Goal: Task Accomplishment & Management: Manage account settings

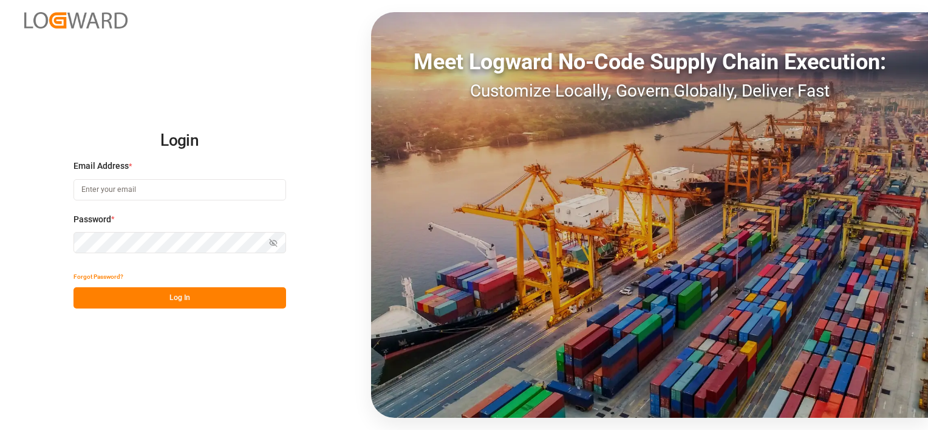
type input "melisa.thaqi@cofresco.com"
click at [209, 290] on button "Log In" at bounding box center [179, 297] width 213 height 21
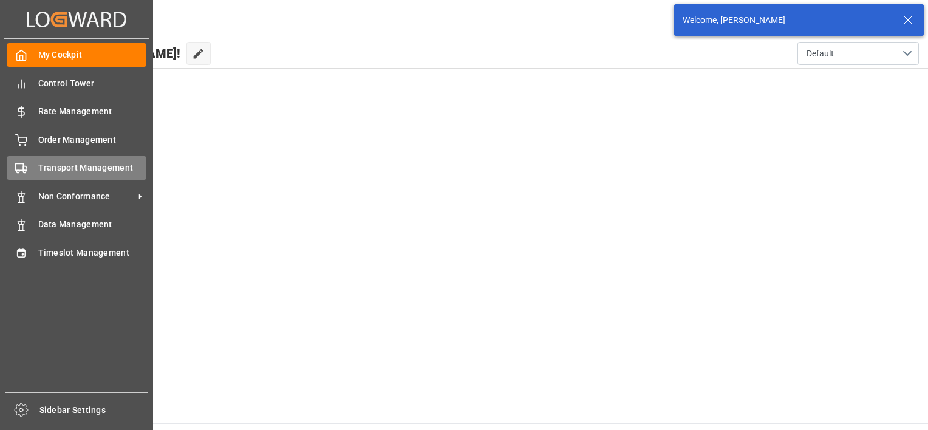
click at [51, 164] on span "Transport Management" at bounding box center [92, 168] width 109 height 13
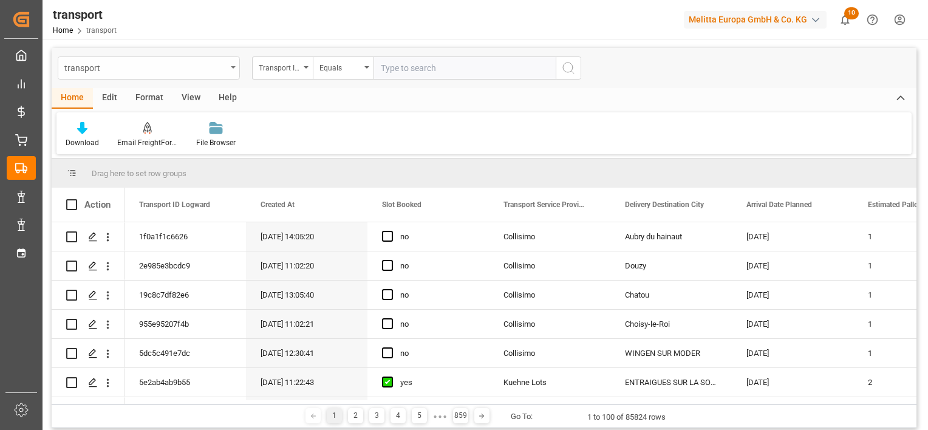
click at [223, 68] on div "transport" at bounding box center [145, 67] width 162 height 15
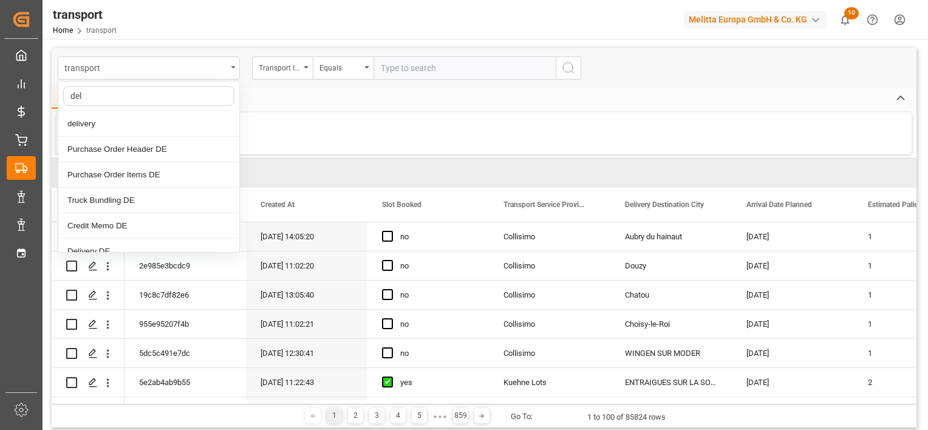
type input "deli"
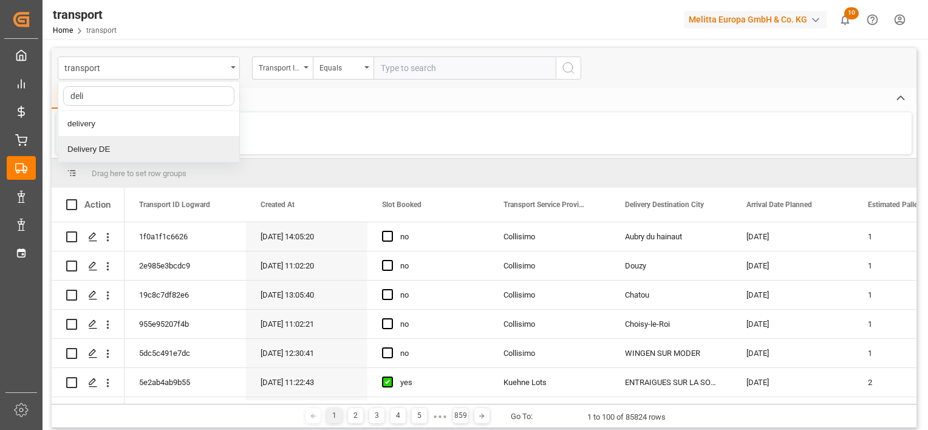
click at [134, 148] on div "Delivery DE" at bounding box center [148, 150] width 181 height 26
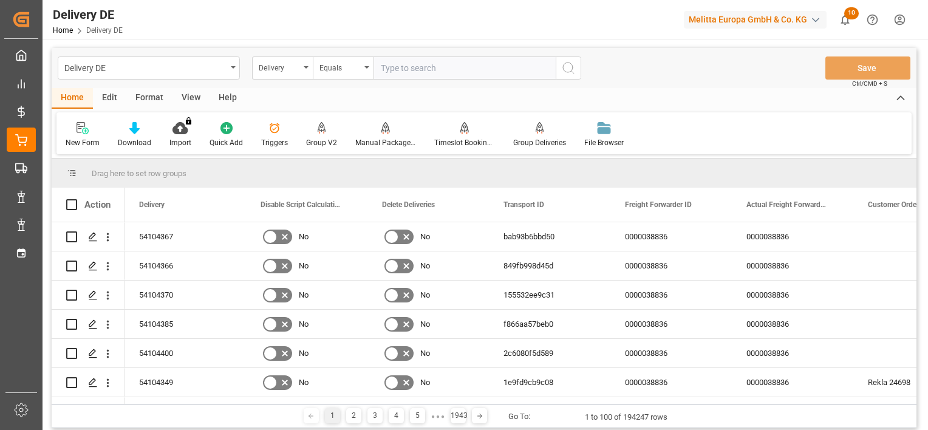
click at [182, 93] on div "View" at bounding box center [190, 98] width 37 height 21
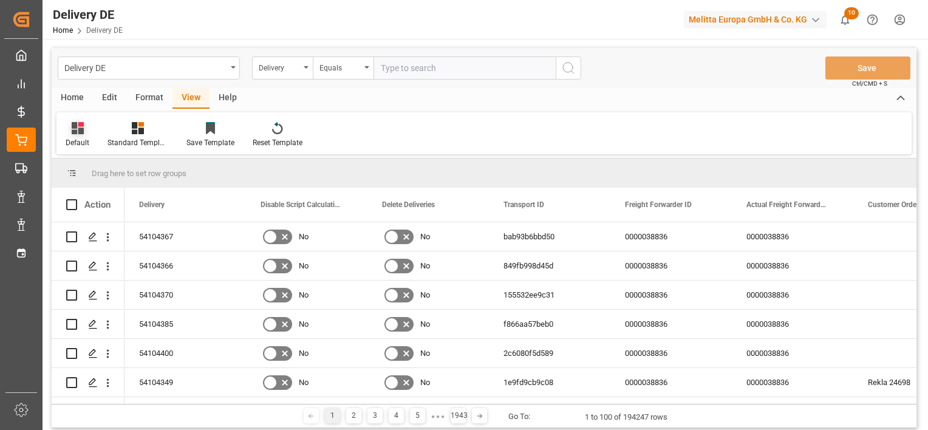
click at [75, 134] on icon at bounding box center [78, 128] width 12 height 12
click at [101, 192] on div "Cofresco FS" at bounding box center [125, 196] width 106 height 13
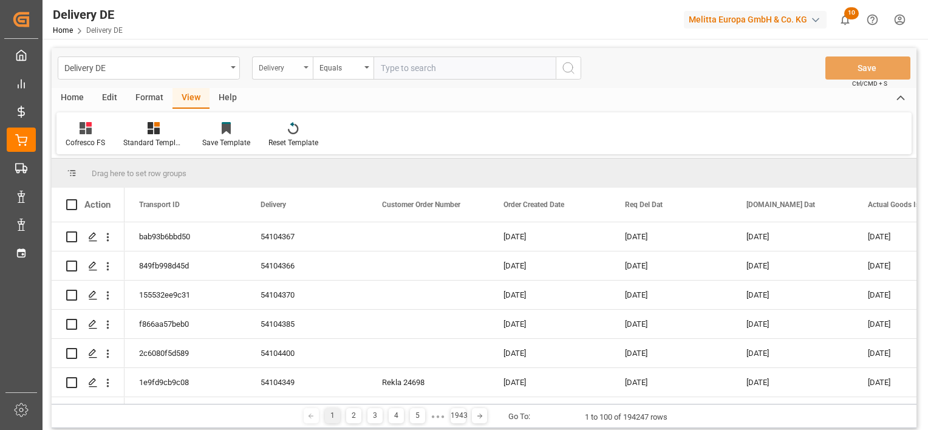
click at [276, 67] on div "Delivery" at bounding box center [279, 67] width 41 height 14
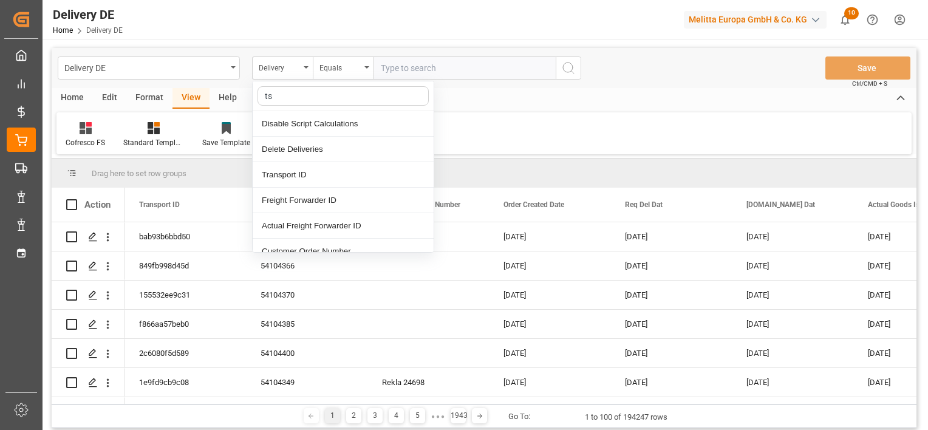
type input "tsp"
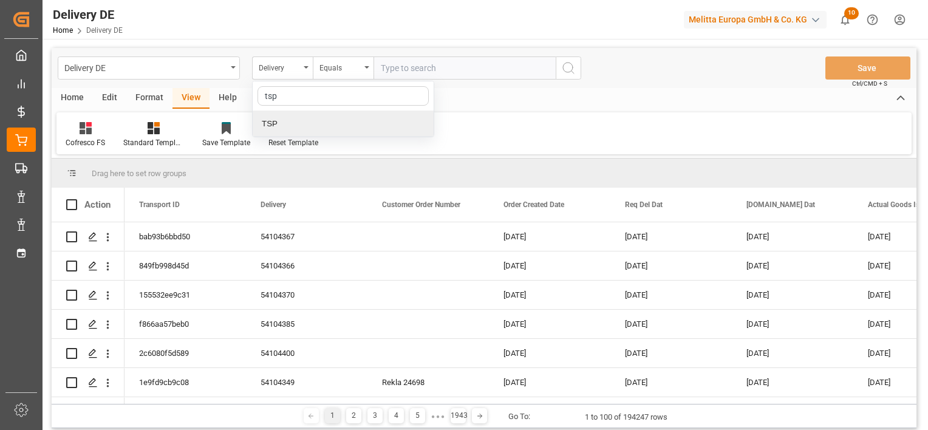
click at [302, 124] on div "TSP" at bounding box center [343, 124] width 181 height 26
click at [342, 70] on div "Equals" at bounding box center [339, 67] width 41 height 14
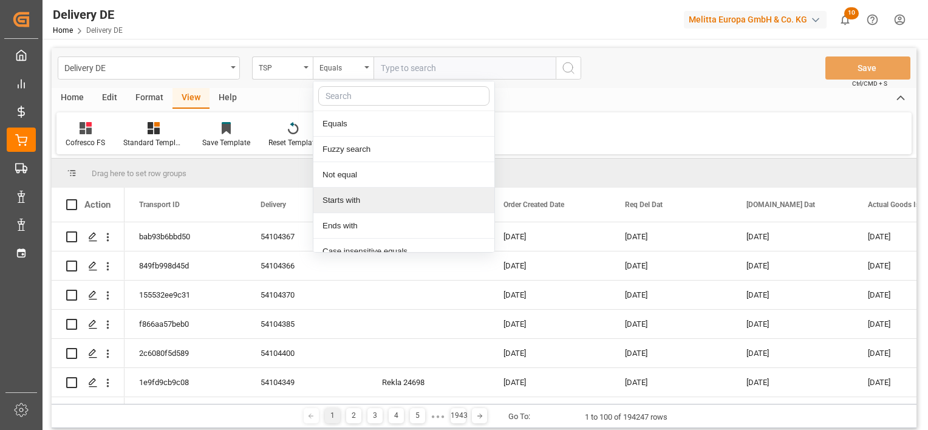
click at [362, 198] on div "Starts with" at bounding box center [403, 201] width 181 height 26
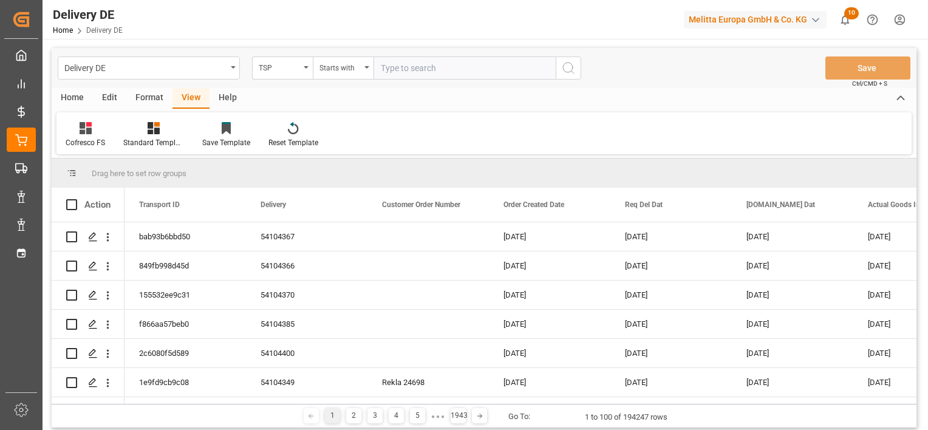
click at [418, 69] on input "text" at bounding box center [464, 67] width 182 height 23
type input "Dachser Cof"
click at [567, 70] on icon "search button" at bounding box center [568, 68] width 15 height 15
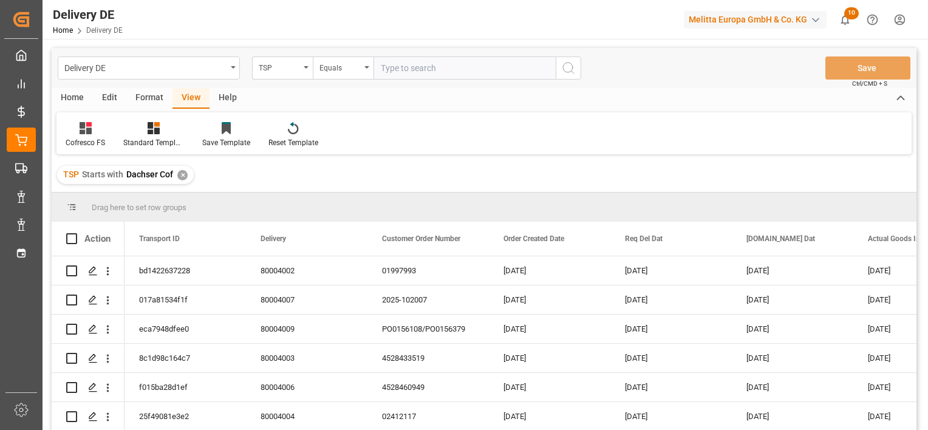
click at [301, 70] on div "TSP" at bounding box center [282, 67] width 61 height 23
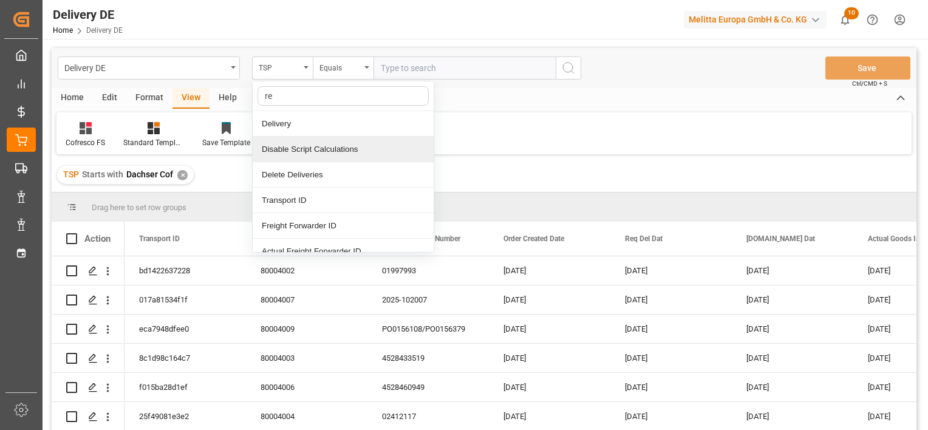
type input "r"
type input "del"
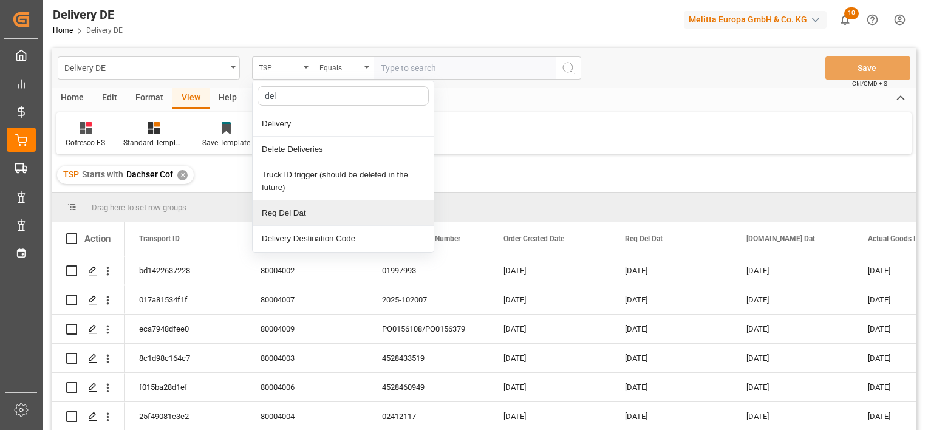
click at [335, 211] on div "Req Del Dat" at bounding box center [343, 213] width 181 height 26
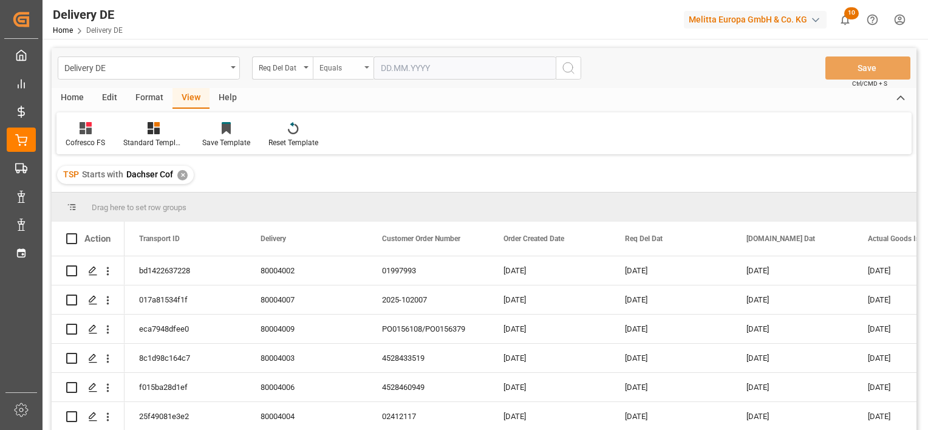
click at [355, 69] on div "Equals" at bounding box center [339, 67] width 41 height 14
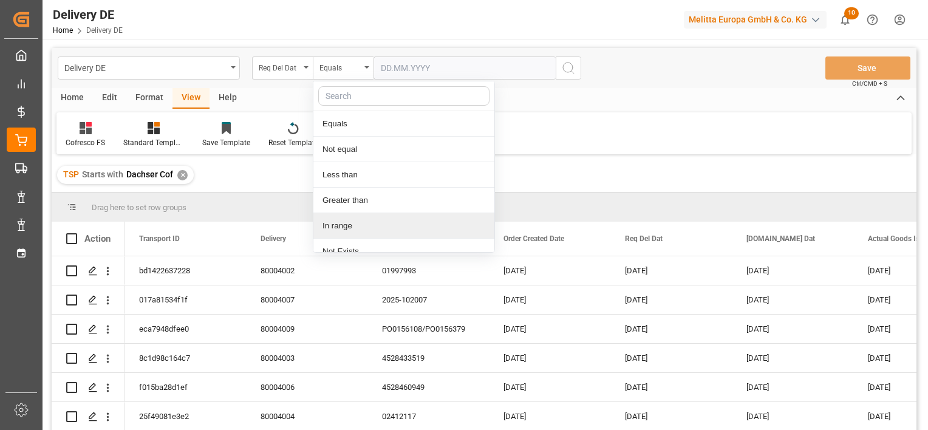
click at [342, 228] on div "In range" at bounding box center [403, 226] width 181 height 26
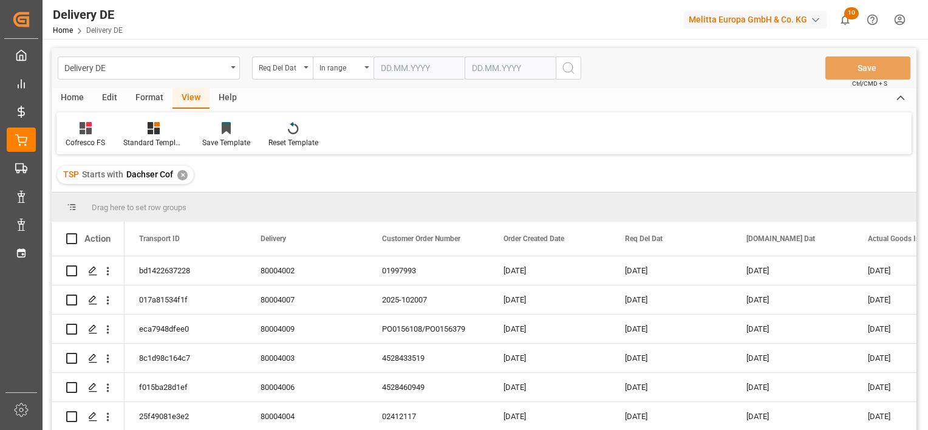
click at [418, 72] on input "text" at bounding box center [418, 67] width 91 height 23
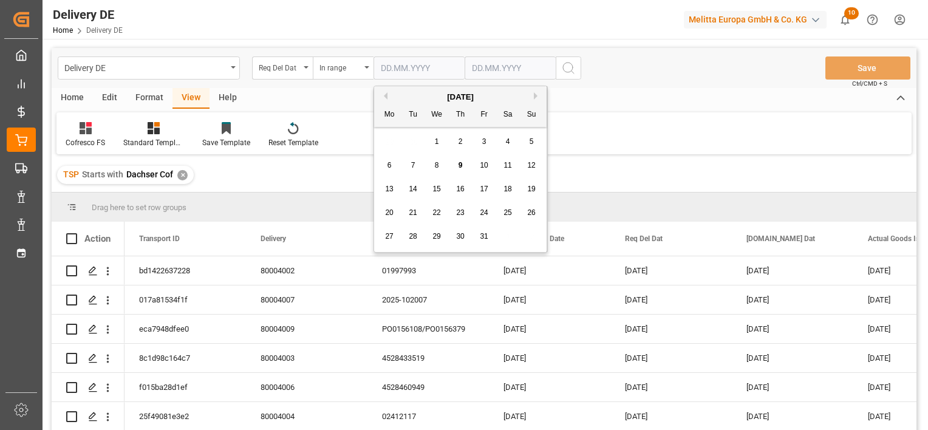
click at [383, 102] on div "October 2025" at bounding box center [460, 97] width 172 height 12
click at [386, 95] on button "Previous Month" at bounding box center [383, 95] width 7 height 7
click at [386, 92] on button "Previous Month" at bounding box center [383, 95] width 7 height 7
click at [483, 240] on span "29" at bounding box center [484, 236] width 8 height 9
type input "29.08.2025"
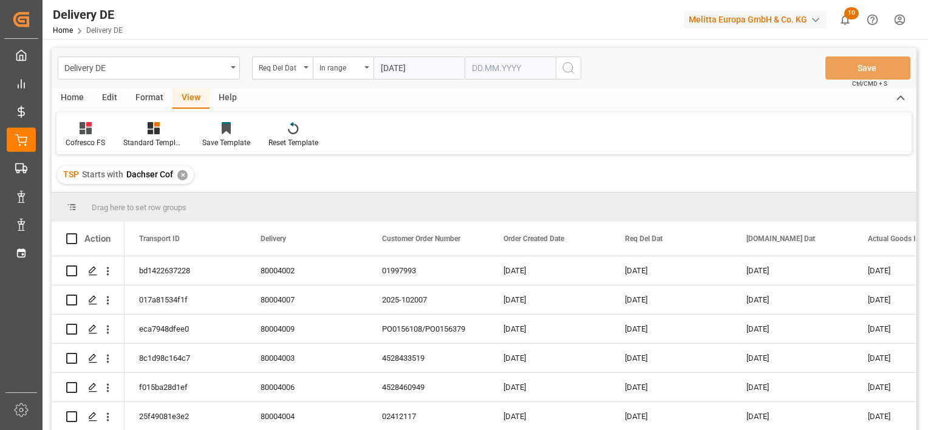
click at [512, 75] on input "text" at bounding box center [510, 67] width 91 height 23
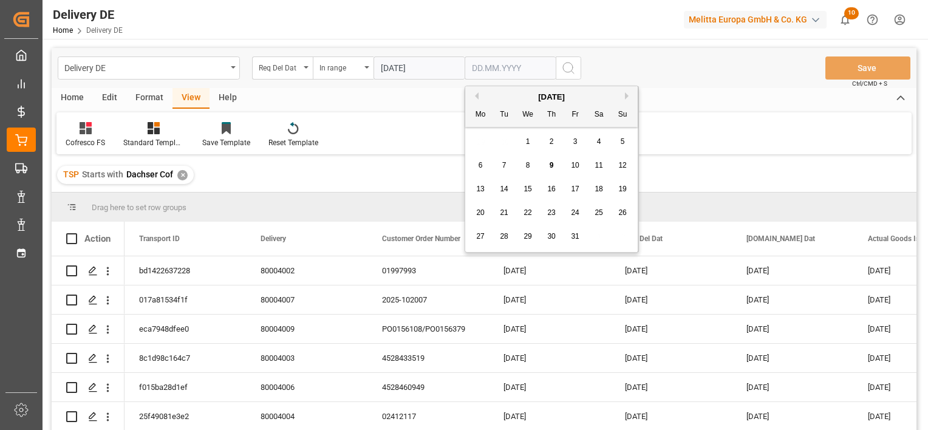
click at [550, 166] on span "9" at bounding box center [552, 165] width 4 height 9
type input "09.10.2025"
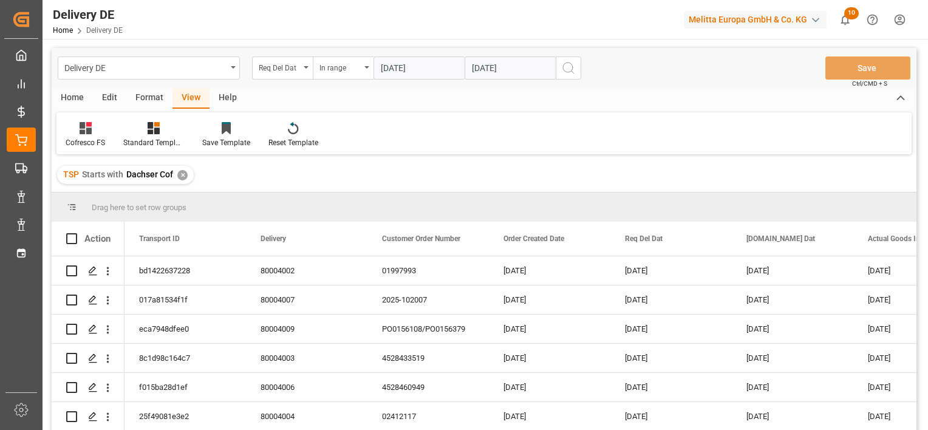
click at [565, 70] on icon "search button" at bounding box center [568, 68] width 15 height 15
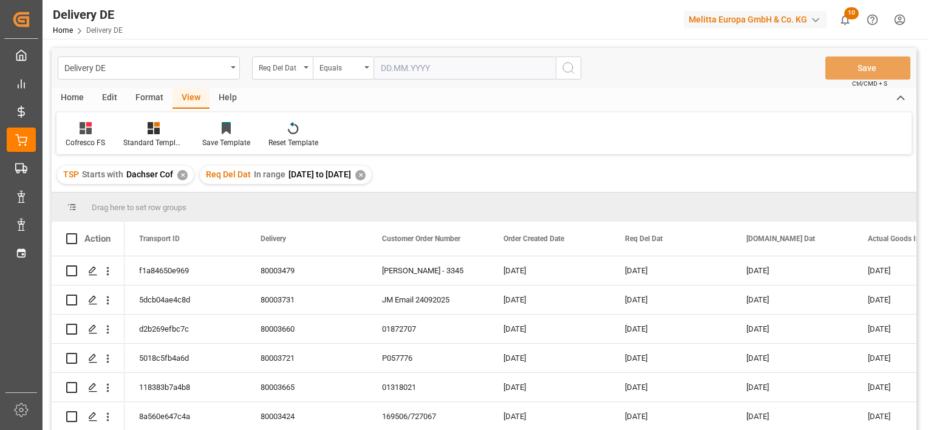
click at [69, 92] on div "Home" at bounding box center [72, 98] width 41 height 21
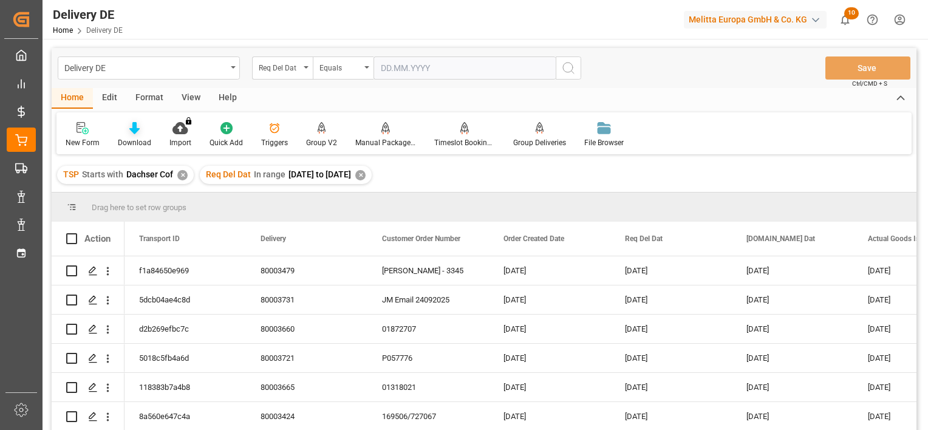
click at [131, 138] on div "Download" at bounding box center [134, 142] width 33 height 11
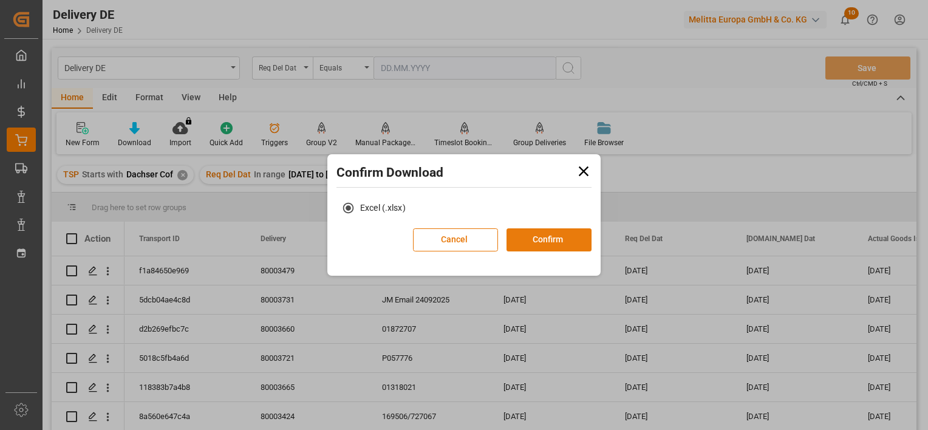
click at [549, 245] on button "Confirm" at bounding box center [548, 239] width 85 height 23
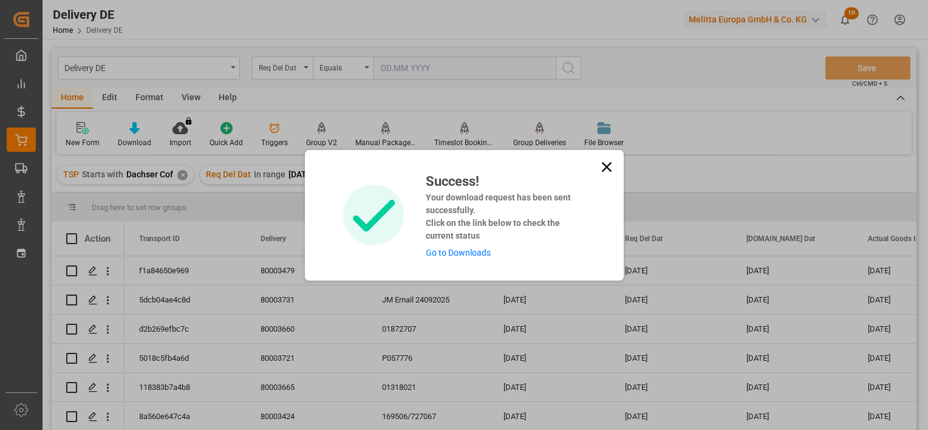
click at [466, 252] on link "Go to Downloads" at bounding box center [458, 253] width 65 height 10
click at [609, 170] on icon at bounding box center [606, 167] width 10 height 10
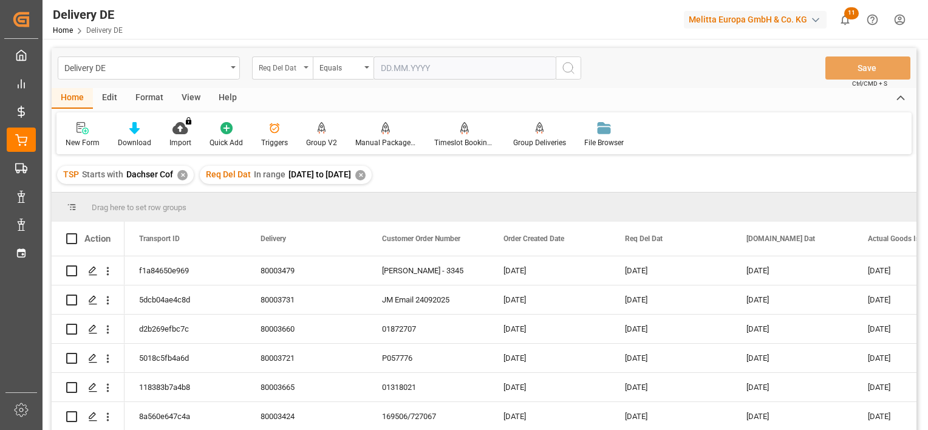
click at [293, 66] on div "Req Del Dat" at bounding box center [279, 67] width 41 height 14
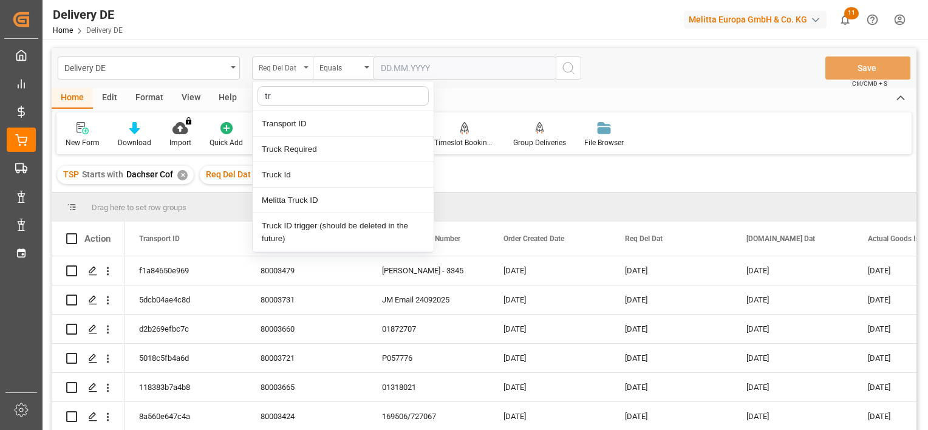
type input "tra"
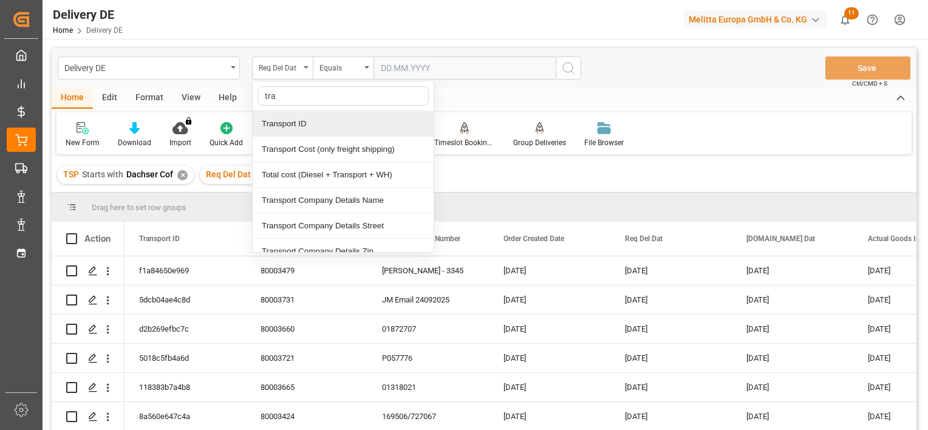
drag, startPoint x: 313, startPoint y: 119, endPoint x: 339, endPoint y: 100, distance: 32.1
click at [313, 119] on div "Transport ID" at bounding box center [343, 124] width 181 height 26
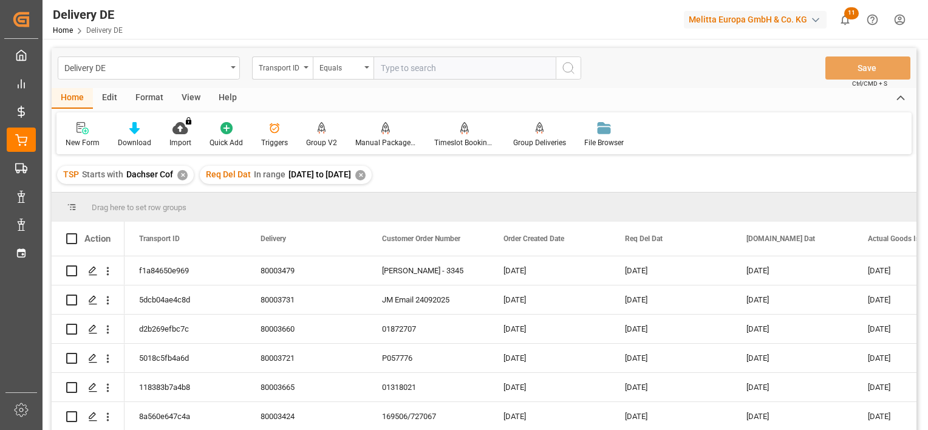
click at [435, 65] on input "text" at bounding box center [464, 67] width 182 height 23
type input "f9c78434fd46"
click at [568, 70] on icon "search button" at bounding box center [568, 68] width 15 height 15
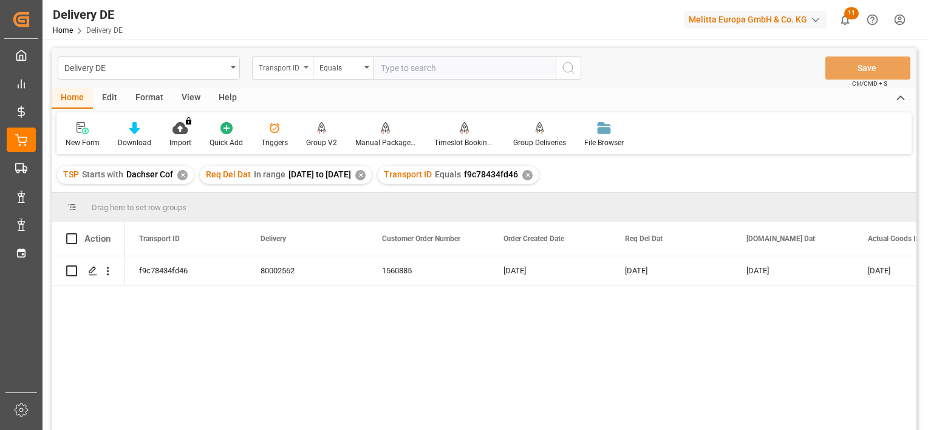
click at [287, 63] on div "Transport ID" at bounding box center [279, 67] width 41 height 14
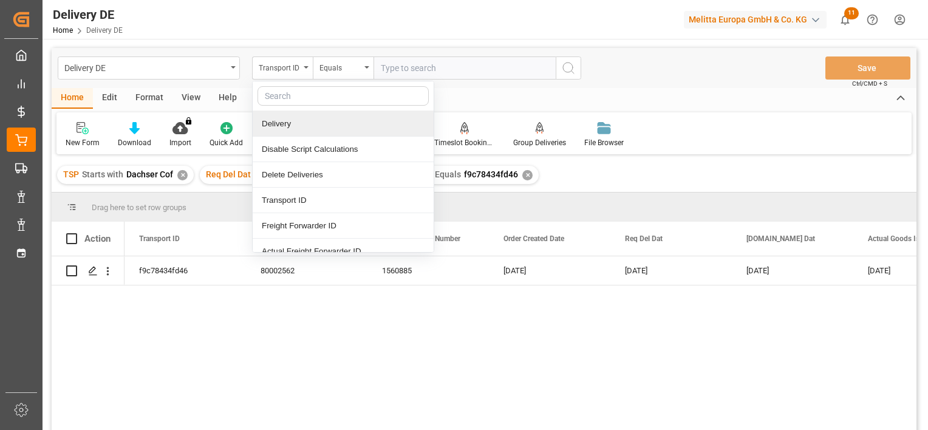
click at [282, 117] on div "Delivery" at bounding box center [343, 124] width 181 height 26
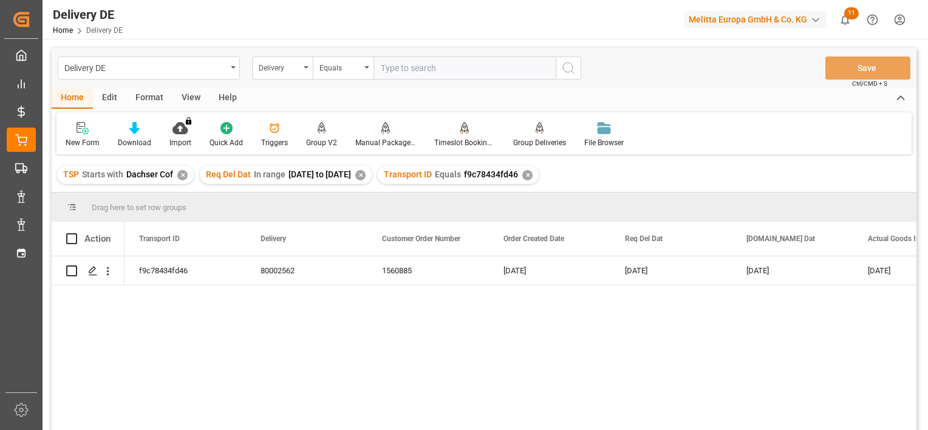
click at [423, 75] on input "text" at bounding box center [464, 67] width 182 height 23
paste input "80003575"
type input "80003575"
click at [565, 66] on icon "search button" at bounding box center [568, 68] width 15 height 15
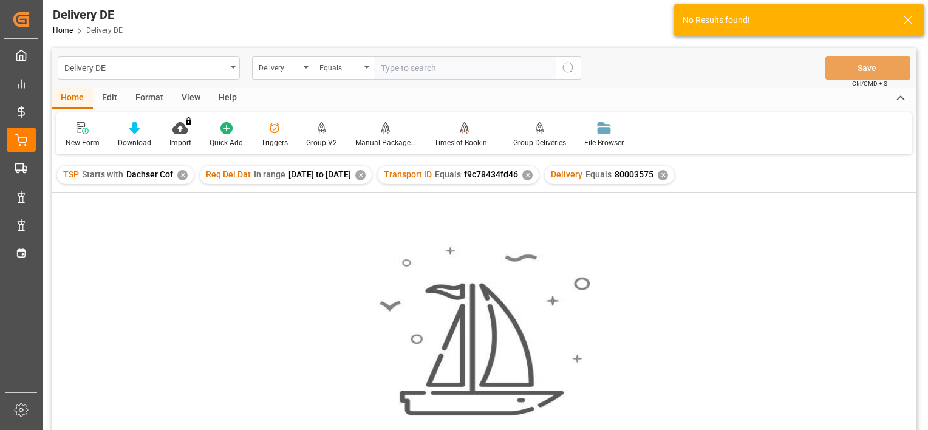
click at [533, 178] on div "✕" at bounding box center [527, 175] width 10 height 10
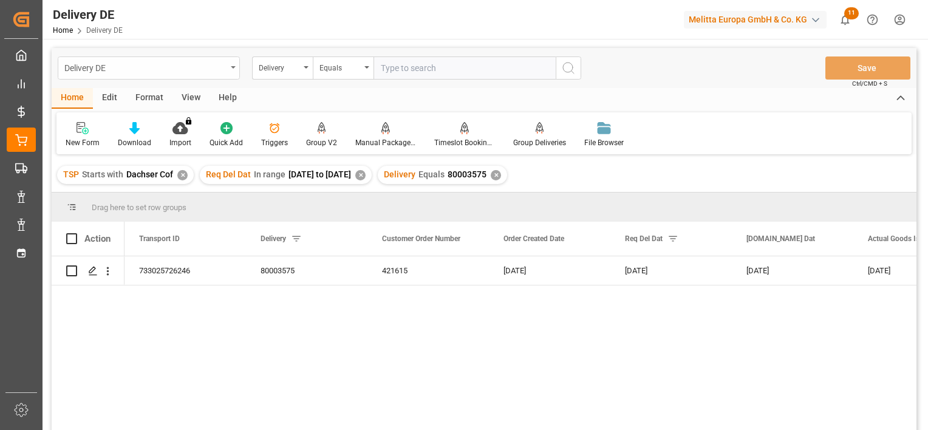
click at [209, 68] on div "Delivery DE" at bounding box center [145, 67] width 162 height 15
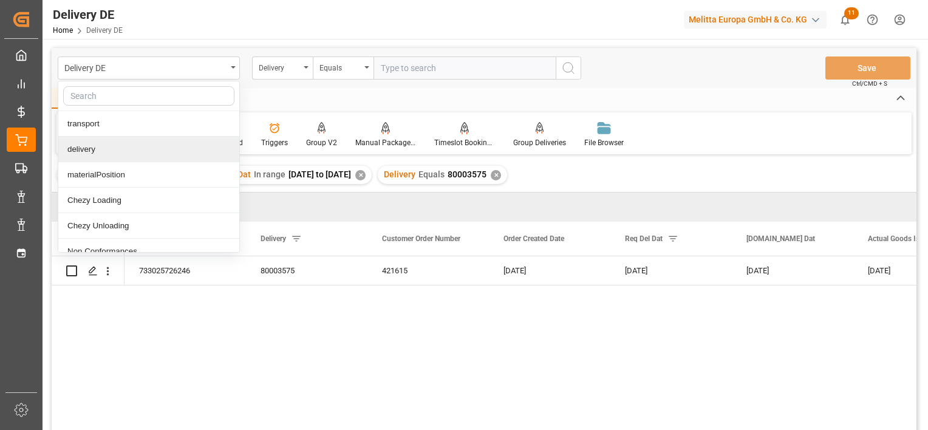
click at [84, 153] on div "delivery" at bounding box center [148, 150] width 181 height 26
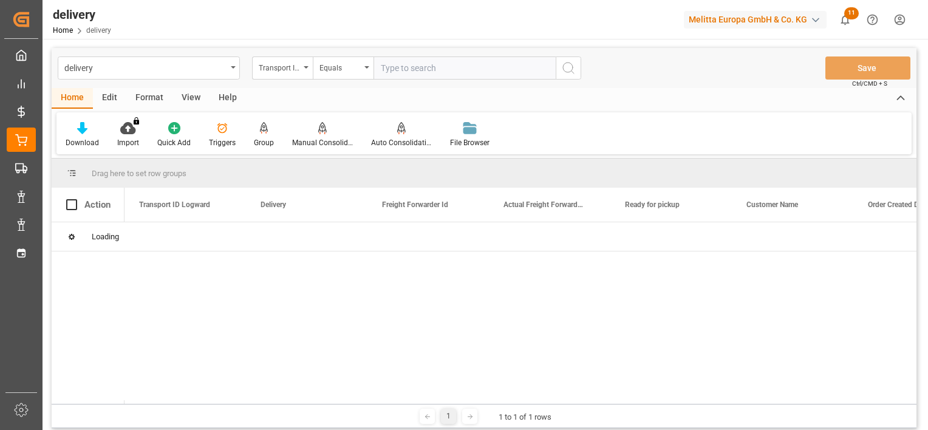
click at [192, 102] on div "View" at bounding box center [190, 98] width 37 height 21
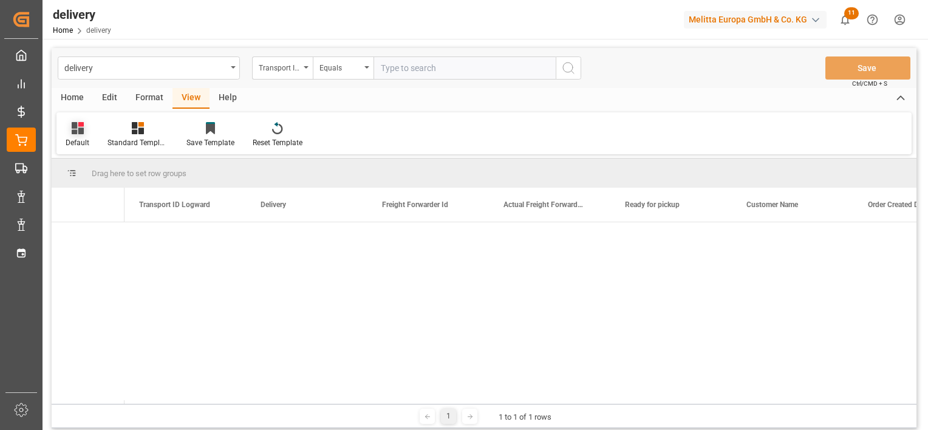
click at [86, 133] on div at bounding box center [78, 127] width 24 height 13
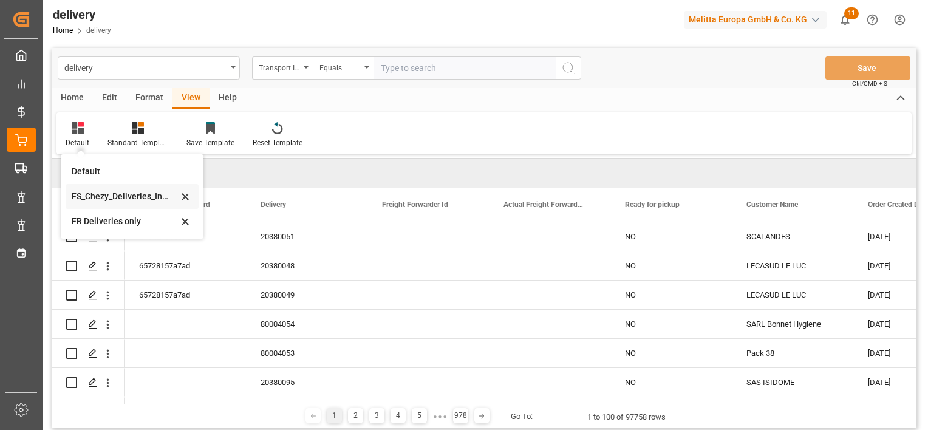
click at [107, 197] on div "FS_Chezy_Deliveries_Invoice_Template" at bounding box center [125, 196] width 106 height 13
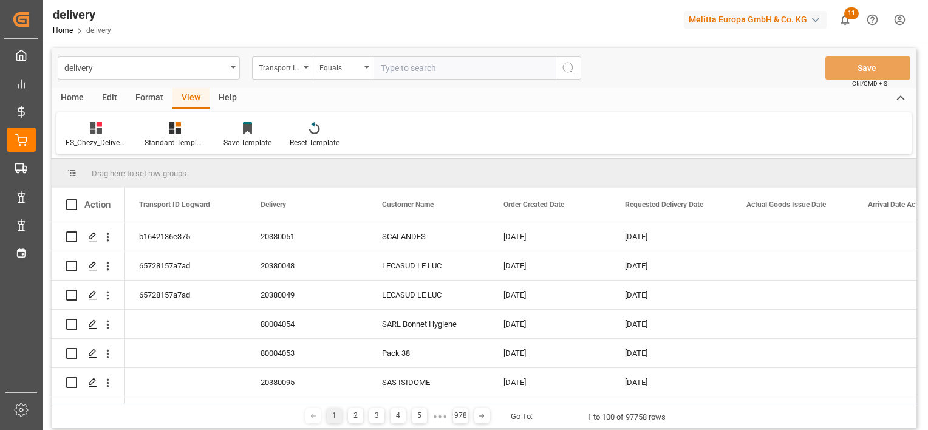
click at [109, 149] on div "FS_Chezy_Deliveries_Invoice_Template Standard Templates Save Template Reset Tem…" at bounding box center [483, 133] width 855 height 42
click at [117, 143] on div "FS_Chezy_Deliveries_Invoice_Template" at bounding box center [96, 142] width 61 height 11
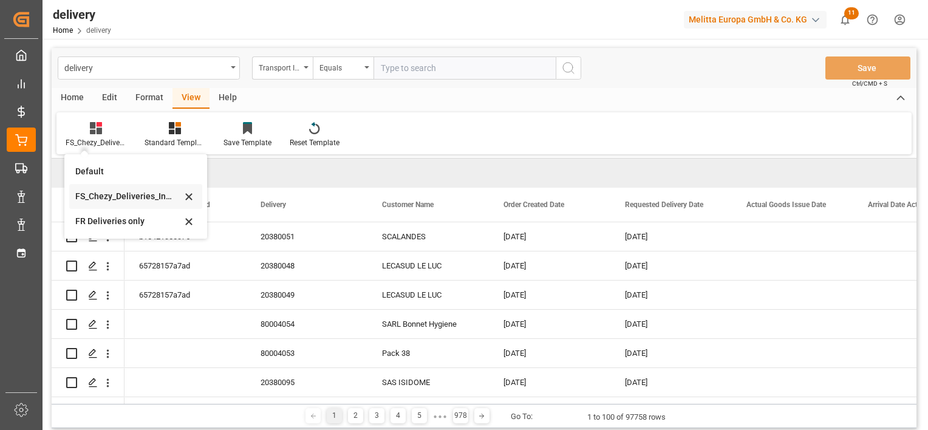
click at [132, 202] on div "FS_Chezy_Deliveries_Invoice_Template" at bounding box center [128, 196] width 106 height 13
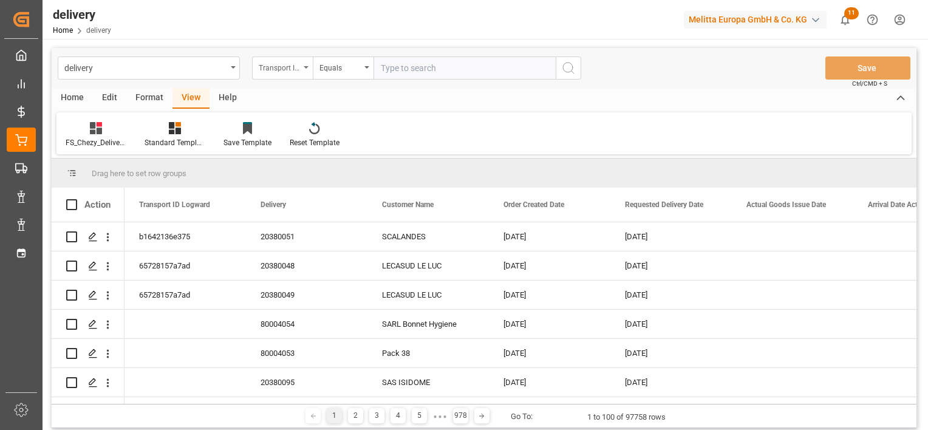
click at [283, 64] on div "Transport ID Logward" at bounding box center [279, 67] width 41 height 14
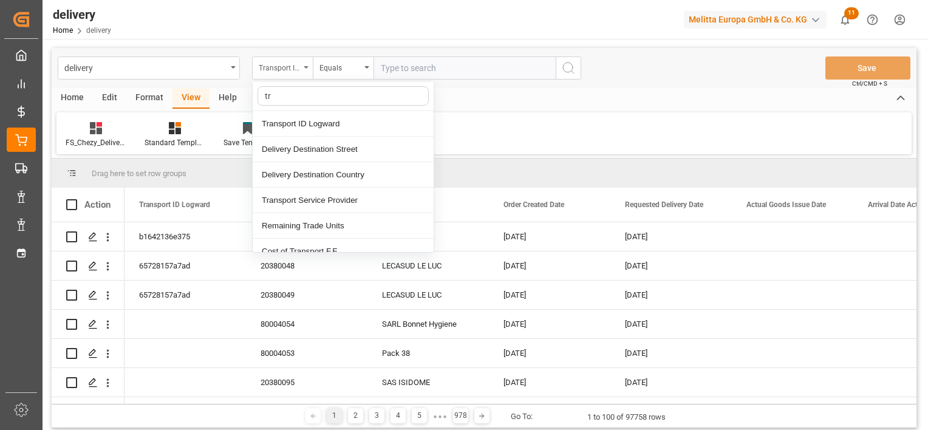
type input "tra"
click at [359, 151] on div "Transport Service Provider" at bounding box center [343, 150] width 181 height 26
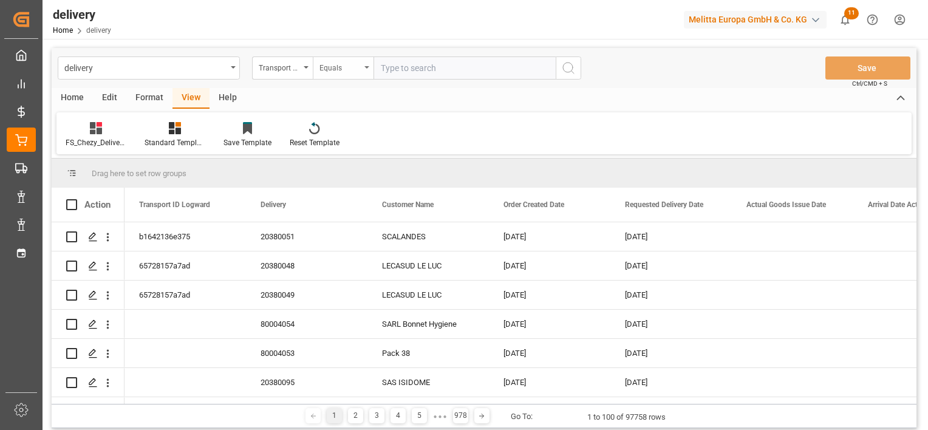
click at [359, 64] on div "Equals" at bounding box center [339, 67] width 41 height 14
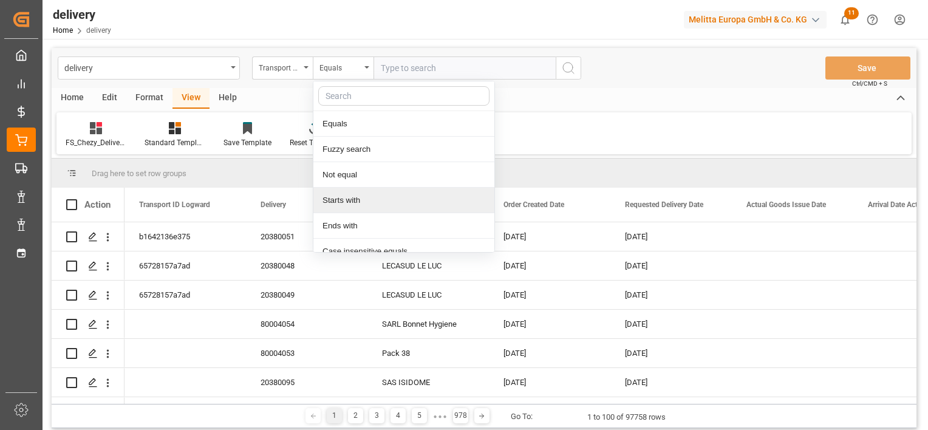
click at [355, 203] on div "Starts with" at bounding box center [403, 201] width 181 height 26
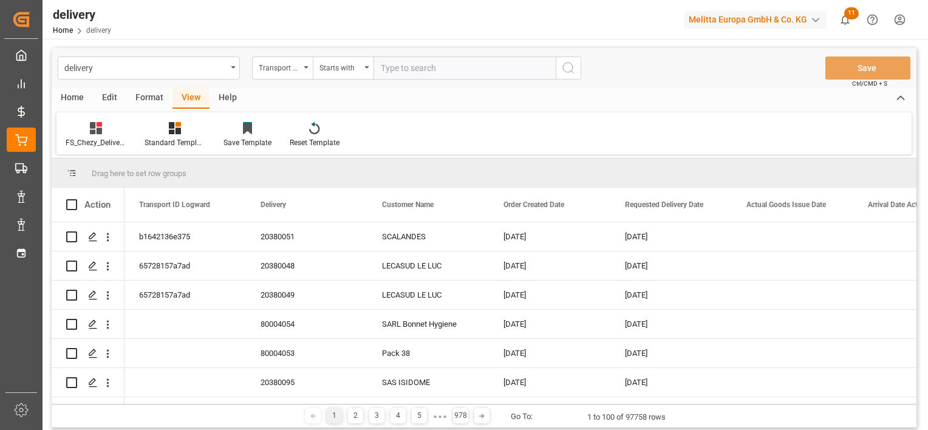
click at [415, 73] on input "text" at bounding box center [464, 67] width 182 height 23
type input "Dachser Cof"
click at [567, 76] on button "search button" at bounding box center [569, 67] width 26 height 23
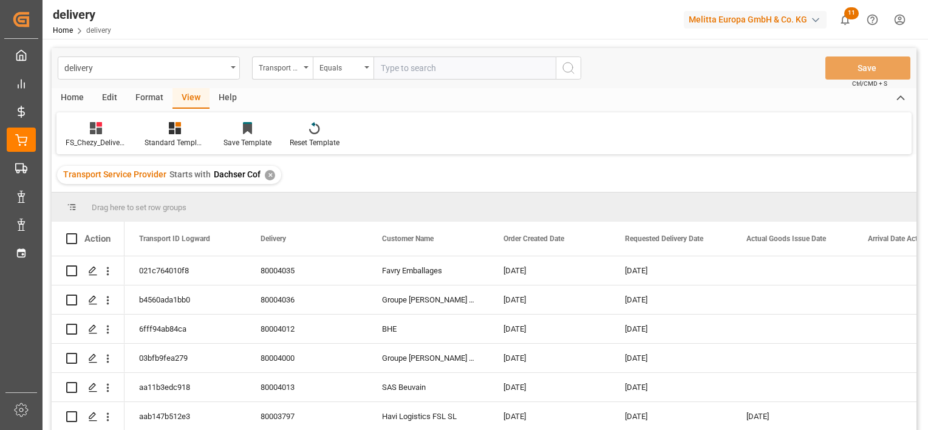
click at [306, 71] on div "Transport Service Provider" at bounding box center [282, 67] width 61 height 23
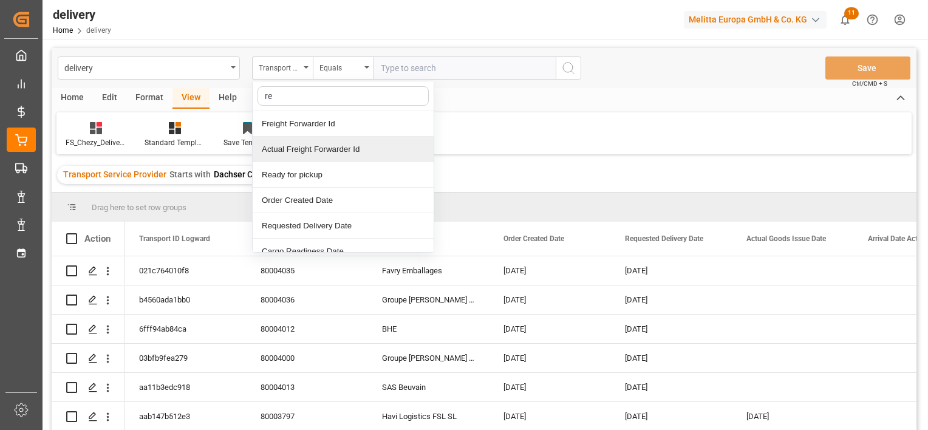
type input "req"
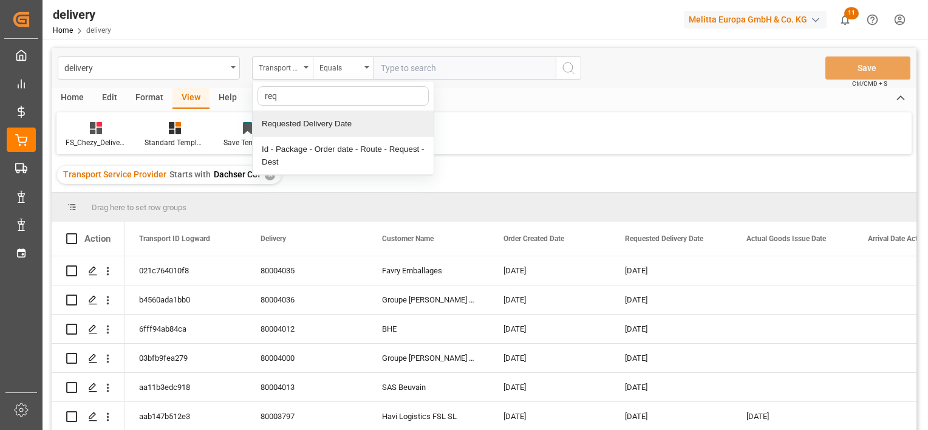
click at [315, 129] on div "Requested Delivery Date" at bounding box center [343, 124] width 181 height 26
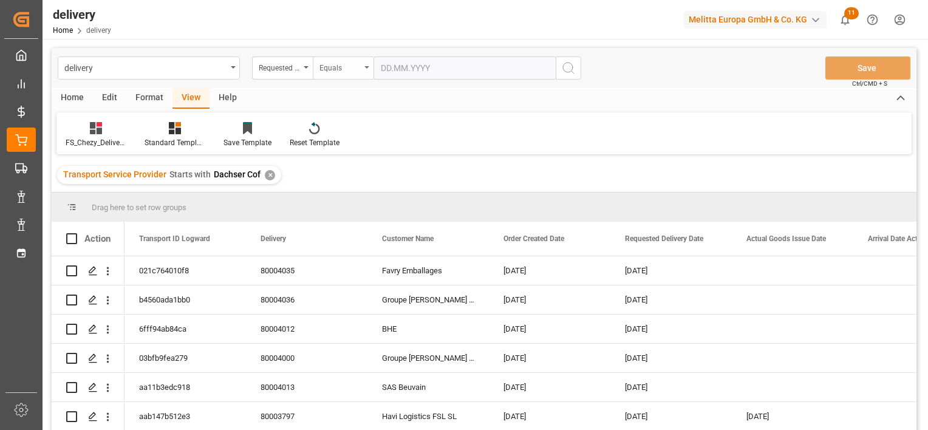
click at [350, 70] on div "Equals" at bounding box center [339, 67] width 41 height 14
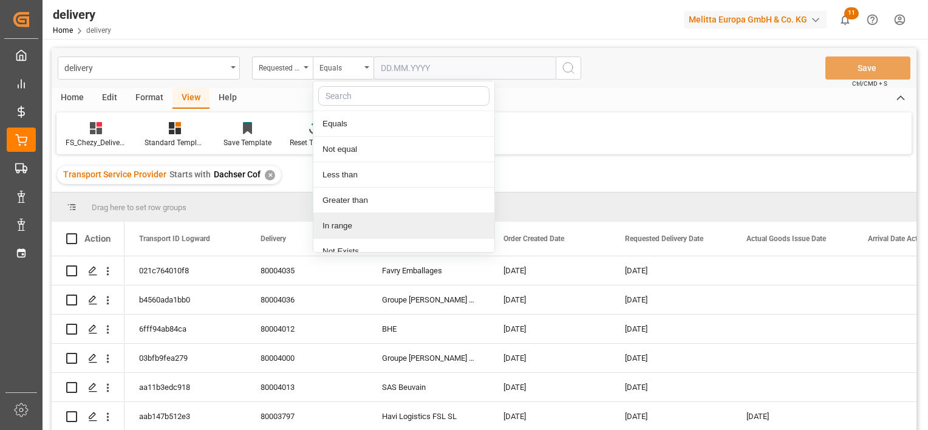
click at [342, 230] on div "In range" at bounding box center [403, 226] width 181 height 26
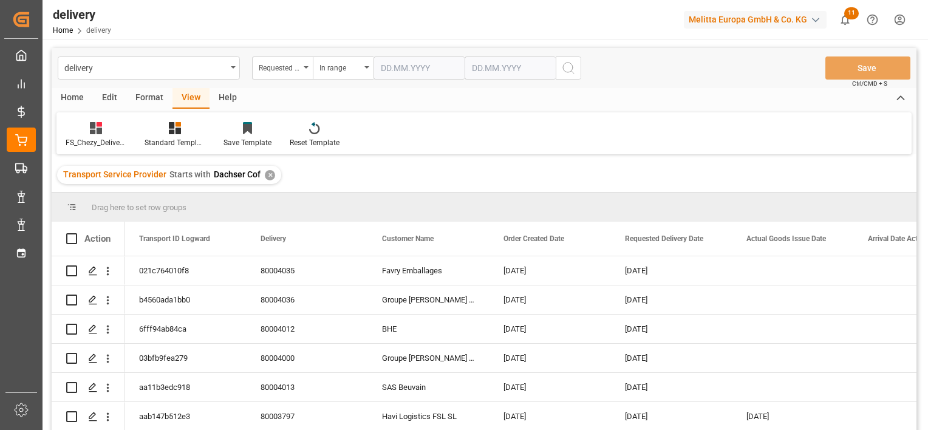
click at [430, 73] on input "text" at bounding box center [418, 67] width 91 height 23
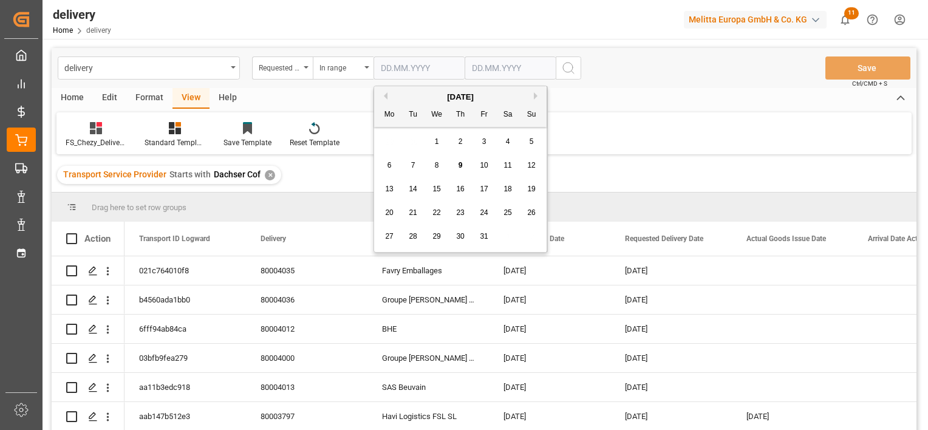
click at [385, 91] on div "October 2025" at bounding box center [460, 97] width 172 height 12
click at [384, 97] on button "Previous Month" at bounding box center [383, 95] width 7 height 7
click at [465, 238] on div "28" at bounding box center [460, 237] width 15 height 15
type input "28.08.2025"
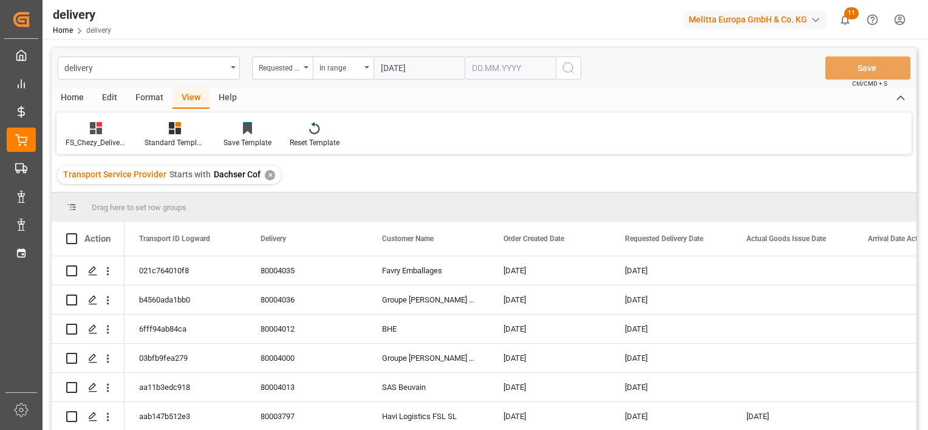
click at [531, 67] on input "text" at bounding box center [510, 67] width 91 height 23
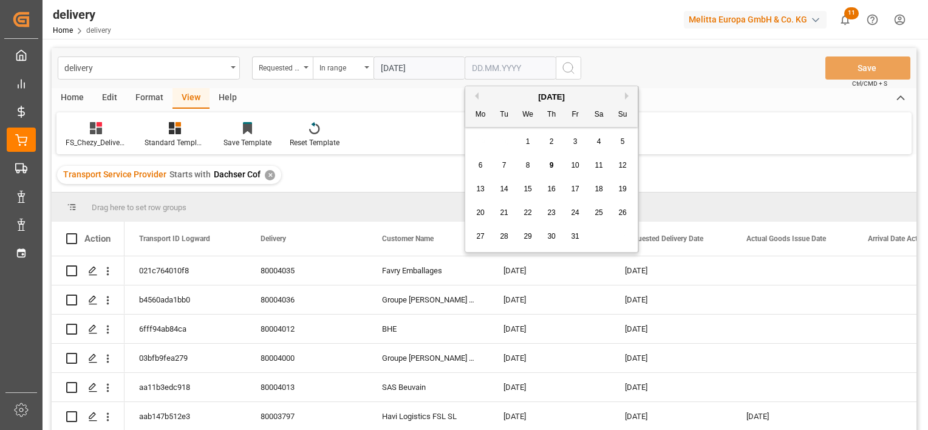
click at [533, 191] on div "15" at bounding box center [527, 189] width 15 height 15
type input "15.10.2025"
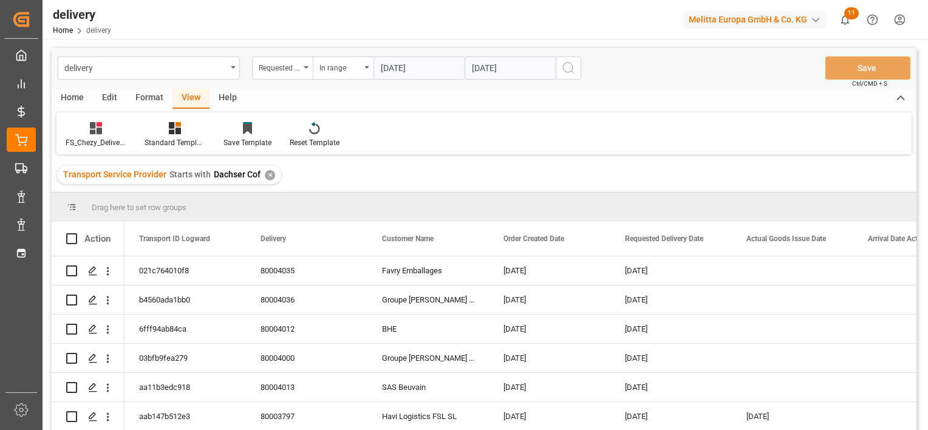
click at [567, 70] on icon "search button" at bounding box center [568, 68] width 15 height 15
click at [80, 100] on div "Home" at bounding box center [72, 98] width 41 height 21
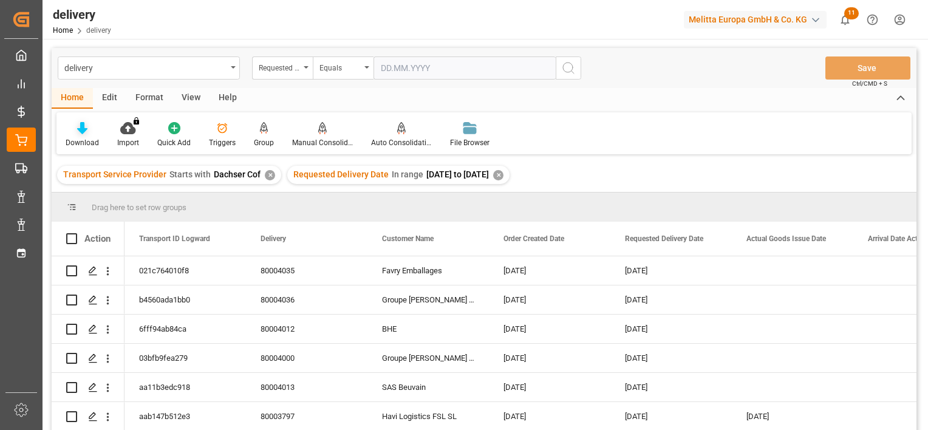
click at [82, 126] on icon at bounding box center [82, 128] width 10 height 12
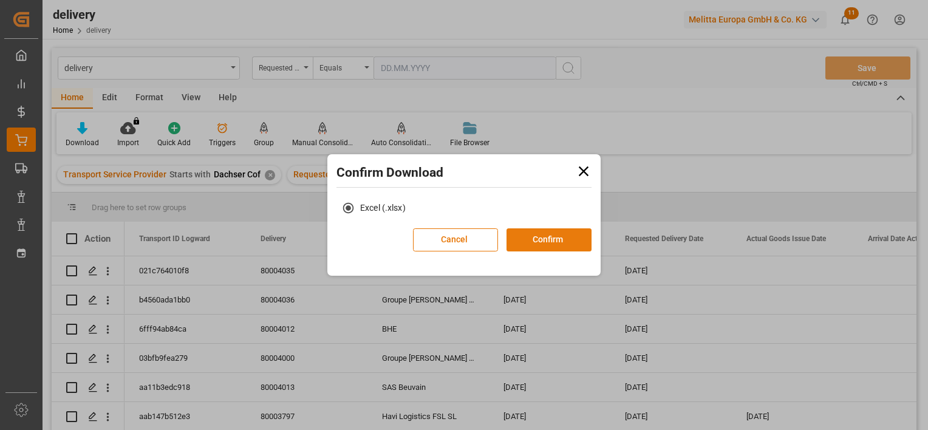
click at [541, 242] on button "Confirm" at bounding box center [548, 239] width 85 height 23
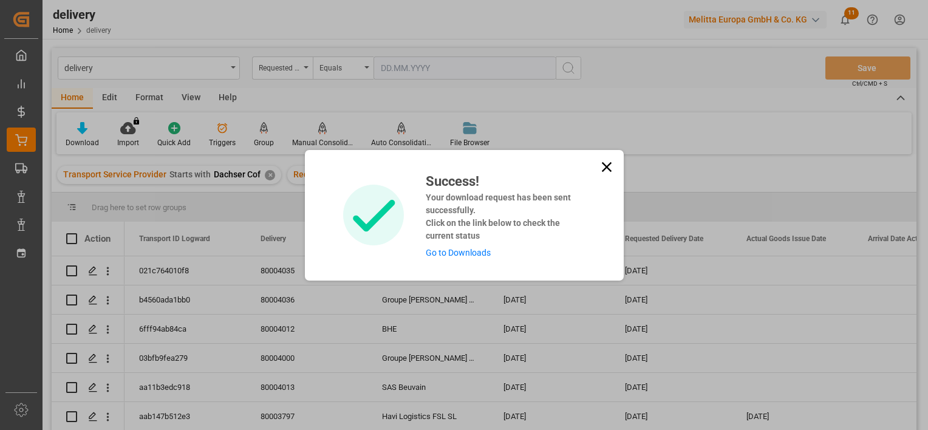
click at [457, 250] on link "Go to Downloads" at bounding box center [458, 253] width 65 height 10
click at [611, 160] on icon at bounding box center [606, 166] width 17 height 17
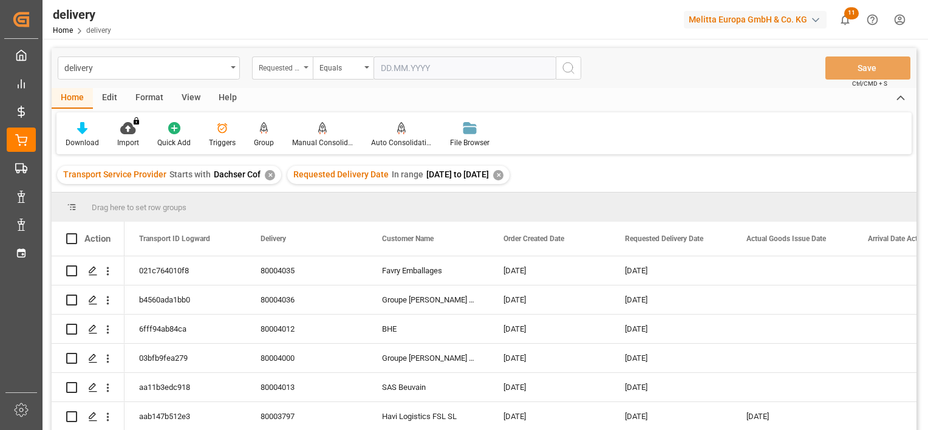
click at [284, 61] on div "Requested Delivery Date" at bounding box center [279, 67] width 41 height 14
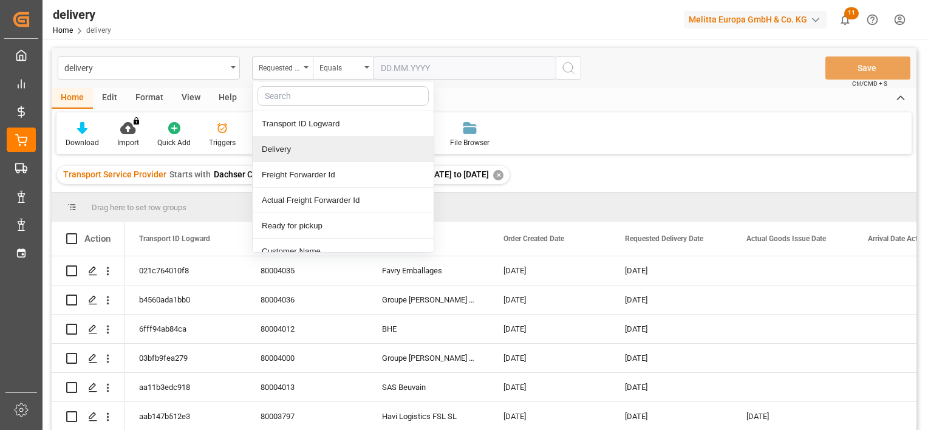
drag, startPoint x: 286, startPoint y: 147, endPoint x: 348, endPoint y: 112, distance: 71.2
click at [287, 146] on div "Delivery" at bounding box center [343, 150] width 181 height 26
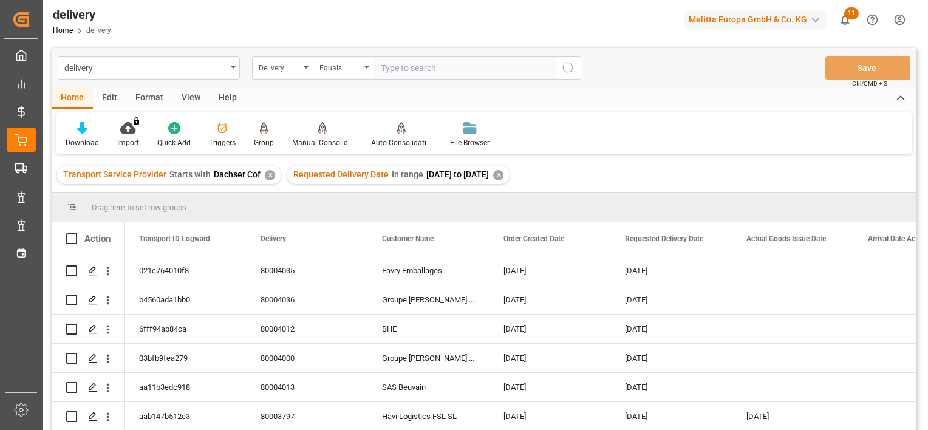
click at [427, 69] on input "text" at bounding box center [464, 67] width 182 height 23
type input "80003519"
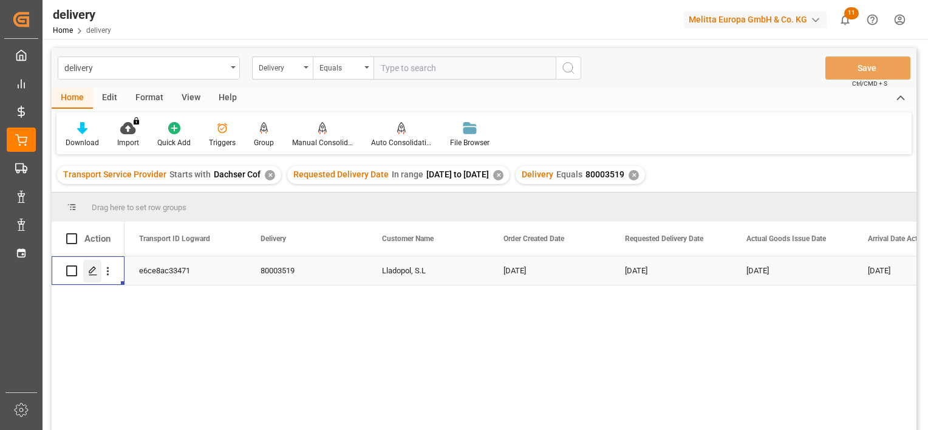
click at [90, 273] on polygon "Press SPACE to select this row." at bounding box center [92, 270] width 6 height 6
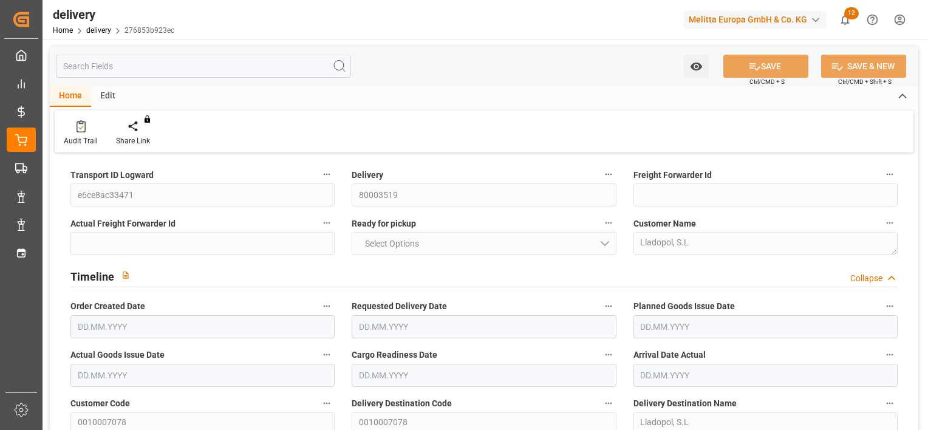
type input "4"
type input "912.24"
type input "1184"
type input "3310.68"
type input "0"
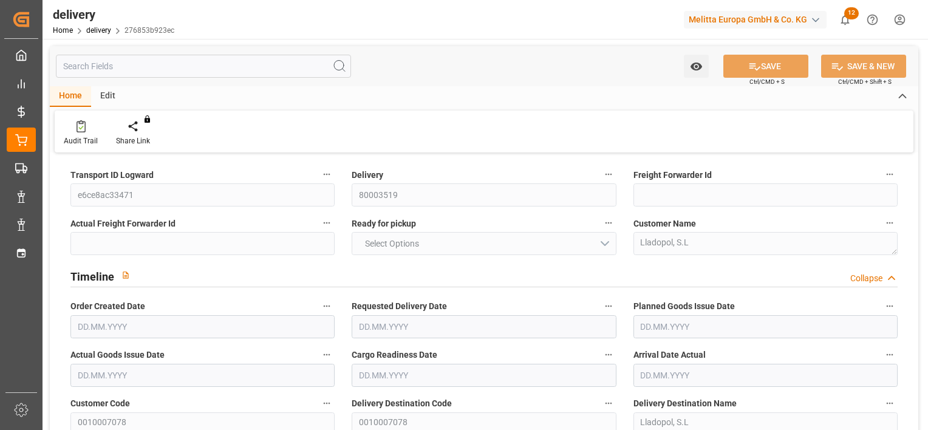
type input "4"
type input "0"
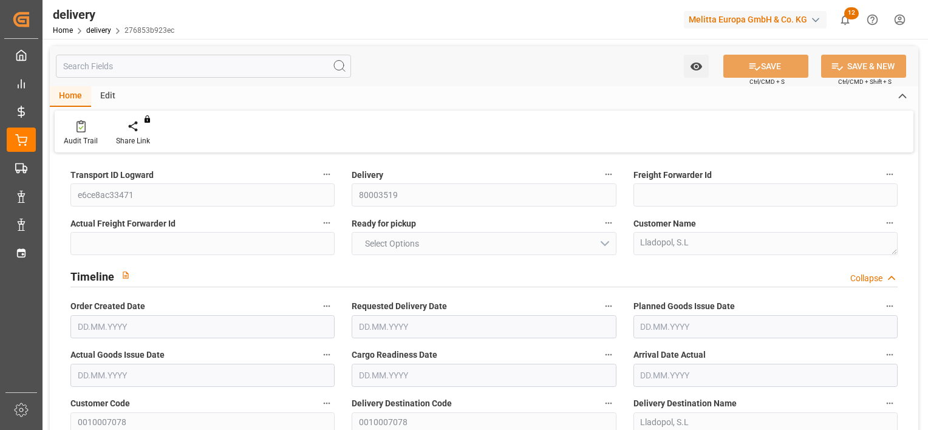
type input "0"
type input "-8.8352"
type input "502"
type input "493.1648"
type input "9.8"
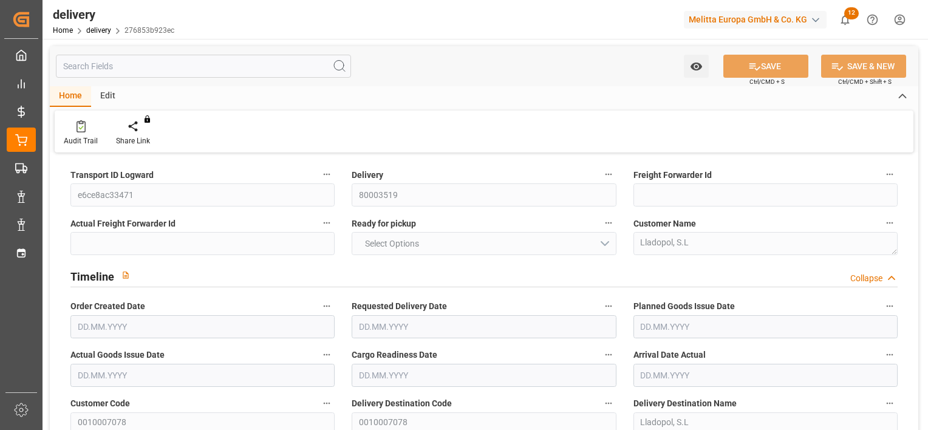
type input "0"
type input "1.5"
type input "1.3"
type input "0"
type input "6"
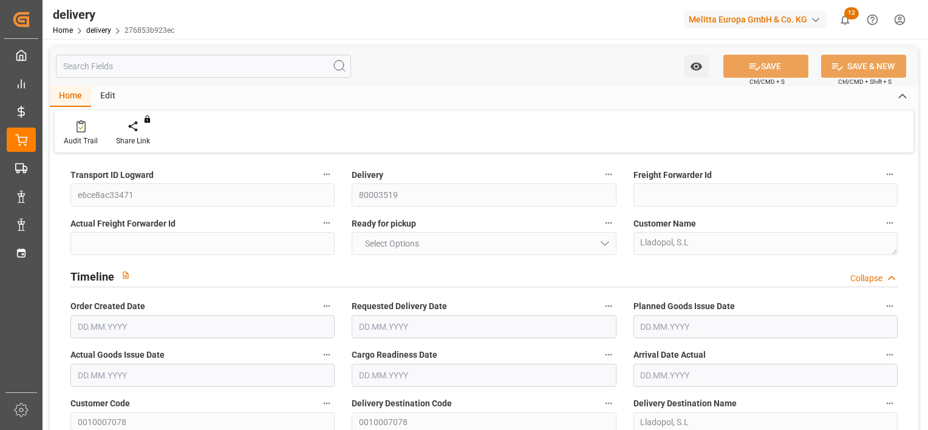
type input "1084.44"
type input "101"
type input "0"
type input "24.09.2025"
type input "02.10.2025"
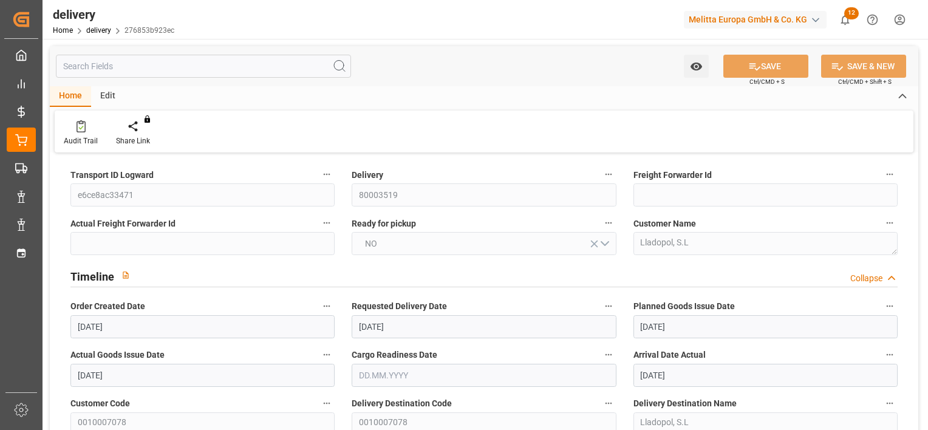
type input "24.09.2025"
type input "23.09.2025"
type input "30.09.2025"
type input "23.09.2025 13:00"
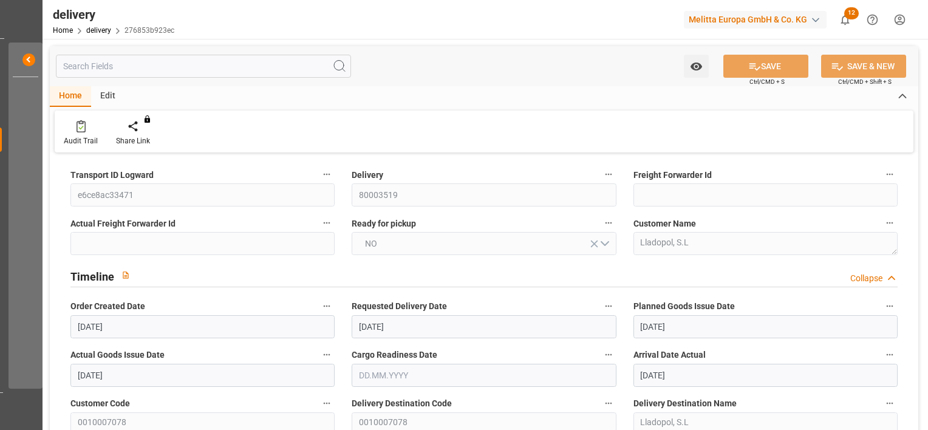
scroll to position [0, 2]
click at [901, 97] on icon at bounding box center [902, 96] width 13 height 15
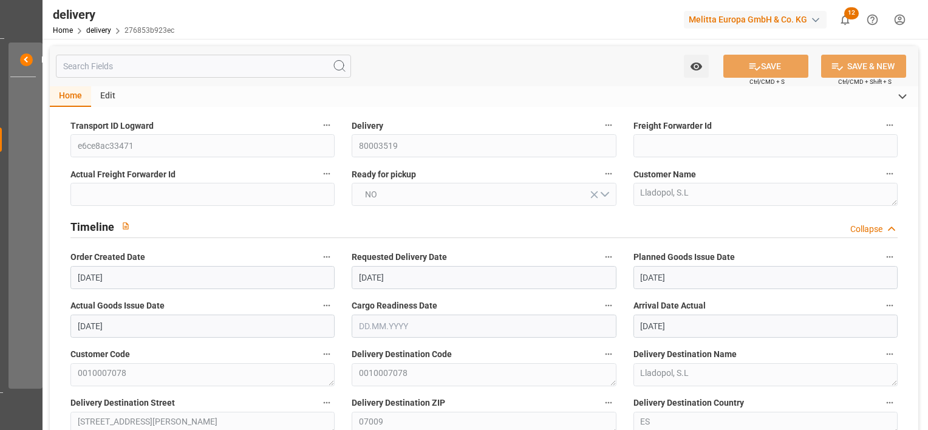
drag, startPoint x: 924, startPoint y: 114, endPoint x: 930, endPoint y: 158, distance: 44.7
click at [927, 158] on html "Created by potrace 1.15, written by Peter Selinger 2001-2017 Created by potrace…" at bounding box center [464, 215] width 928 height 430
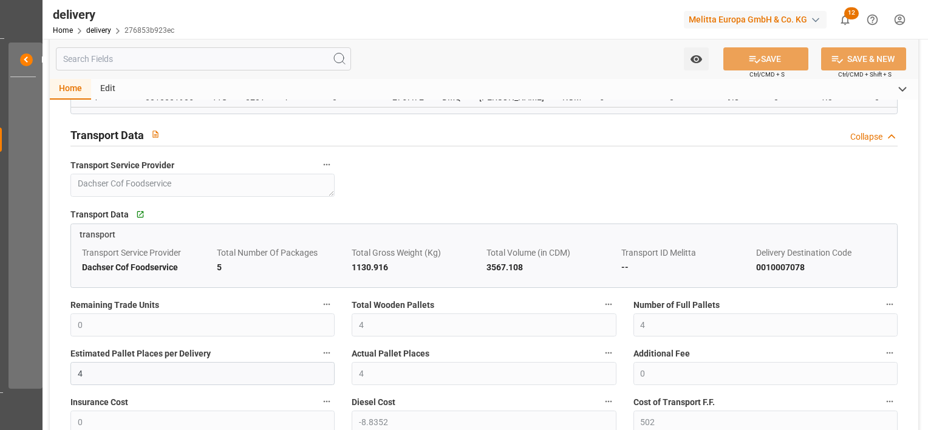
scroll to position [788, 0]
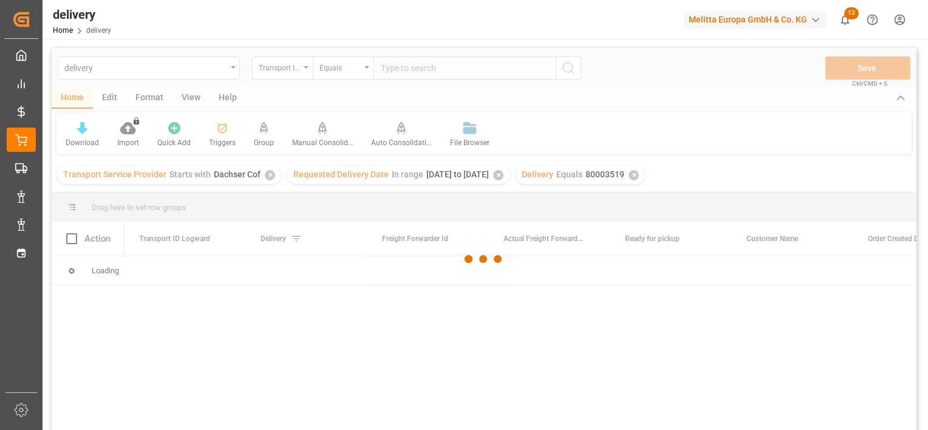
click at [284, 64] on div at bounding box center [484, 259] width 865 height 423
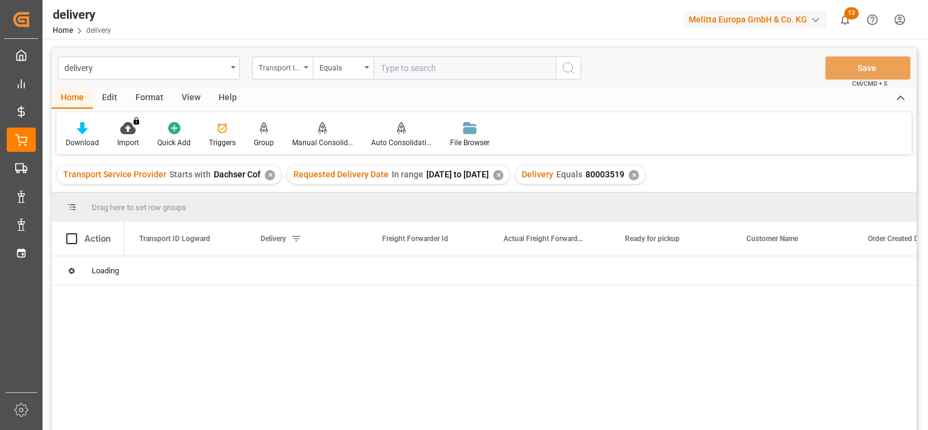
click at [284, 64] on div "Transport ID Logward" at bounding box center [279, 67] width 41 height 14
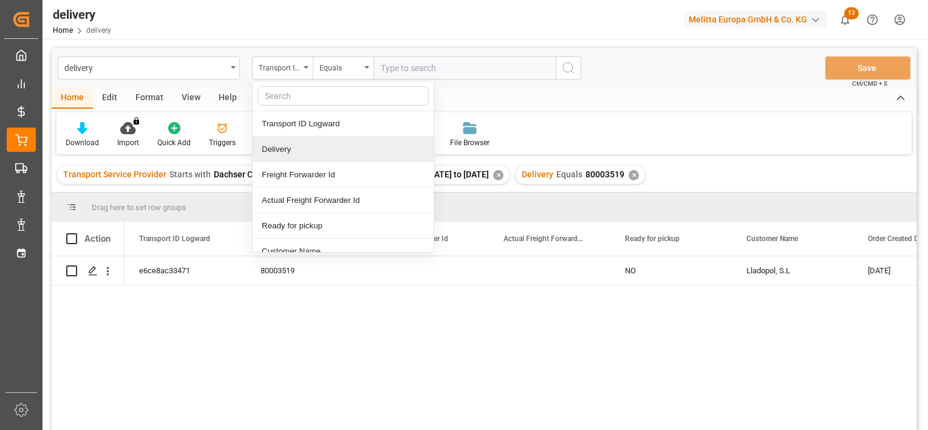
click at [290, 140] on div "Delivery" at bounding box center [343, 150] width 181 height 26
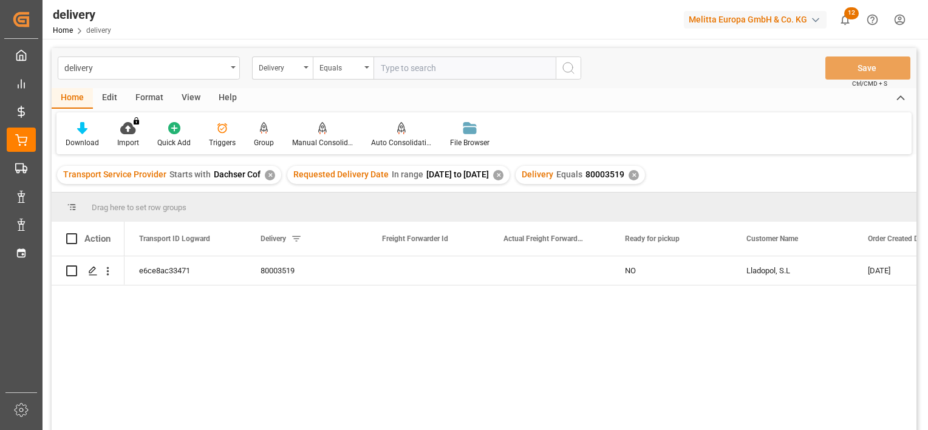
click at [427, 63] on input "text" at bounding box center [464, 67] width 182 height 23
paste input "80003520"
type input "80003520"
click at [575, 64] on button "search button" at bounding box center [569, 67] width 26 height 23
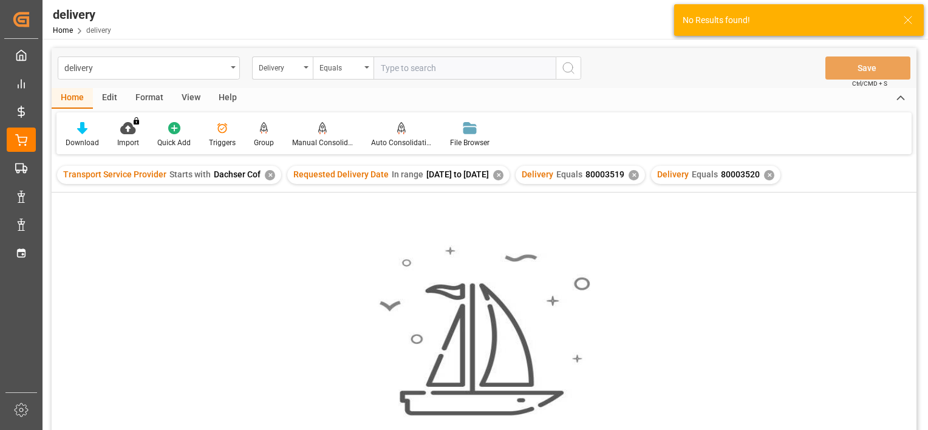
click at [639, 175] on div "✕" at bounding box center [633, 175] width 10 height 10
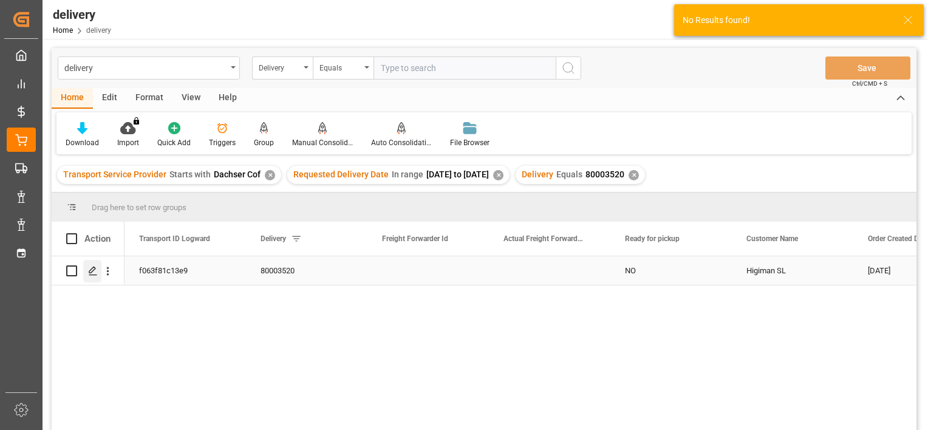
click at [92, 267] on icon "Press SPACE to select this row." at bounding box center [93, 271] width 10 height 10
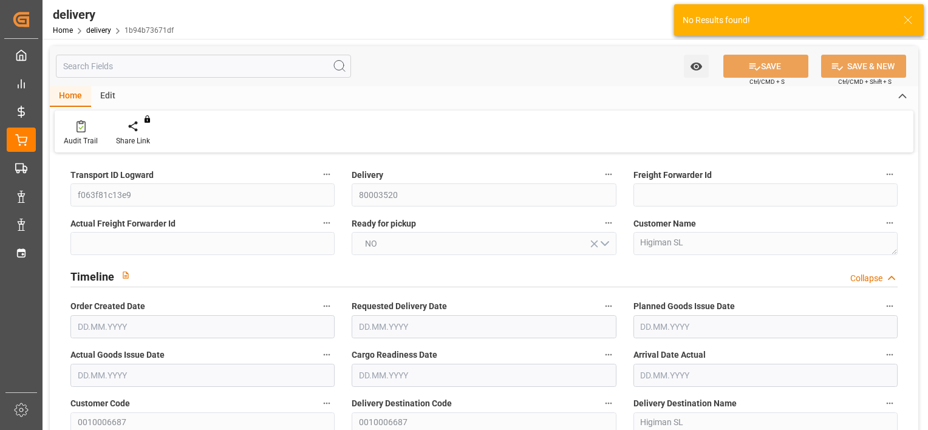
type input "1"
type input "19.548"
type input "47.238"
type input "197.334"
type input "6"
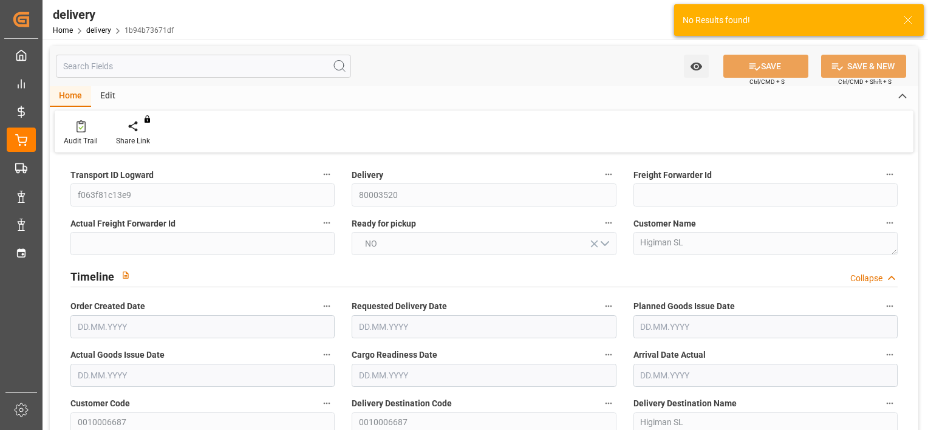
type input "1"
type input "0"
type input "1"
type input "0"
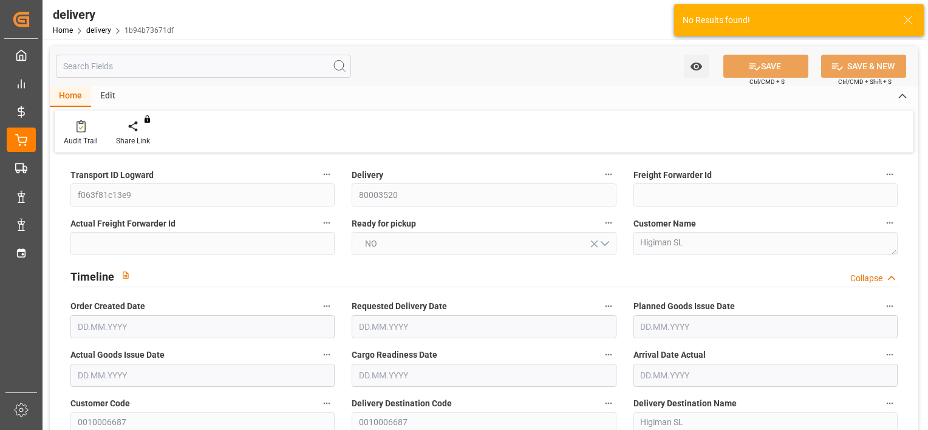
type input "0"
type input "-1.4865"
type input "84.46"
type input "82.9735"
type input "0"
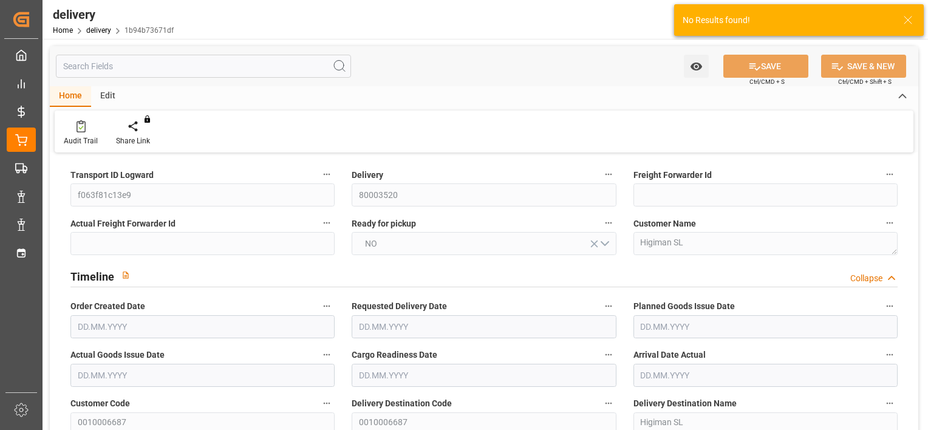
type input "2.16"
type input "1.5"
type input "1.3"
type input "0"
type input "1.5"
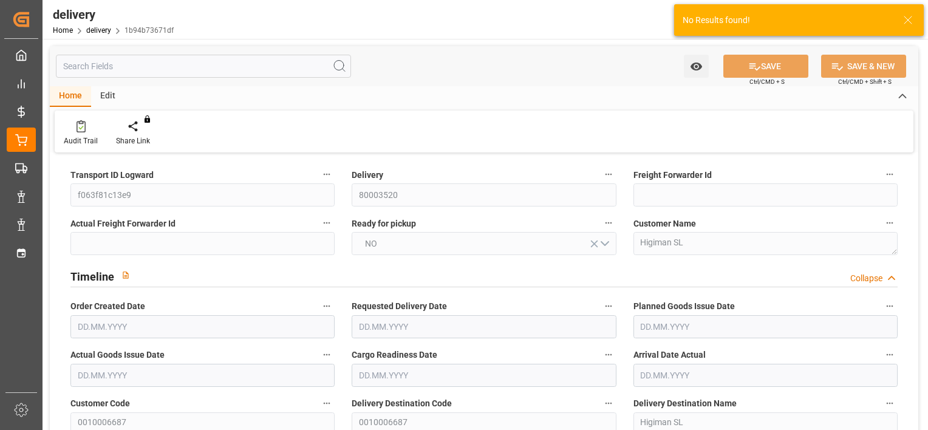
type input "23.238"
type input "101"
type input "0"
type input "24.09.2025"
type input "02.10.2025"
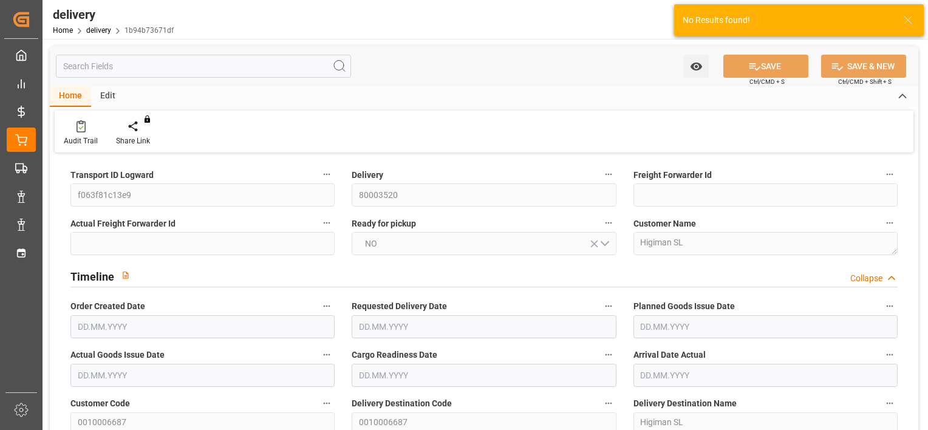
type input "24.09.2025"
type input "23.09.2025"
type input "01.10.2025"
type input "23.09.2025 13:10"
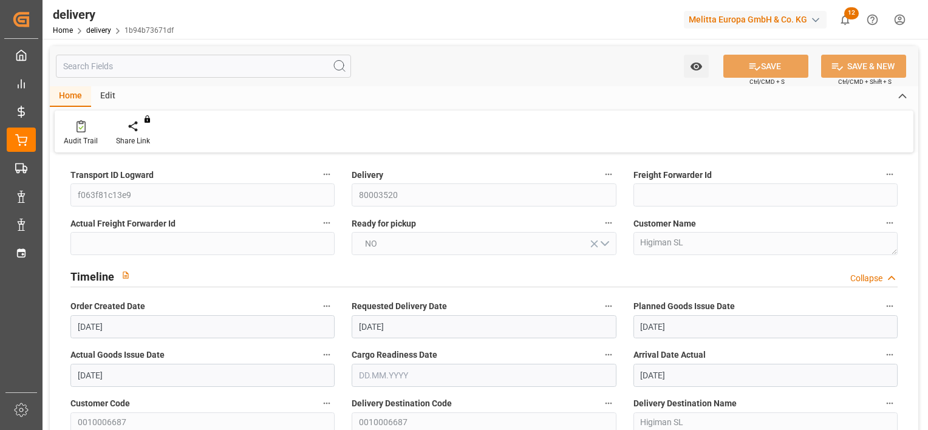
scroll to position [0, 2]
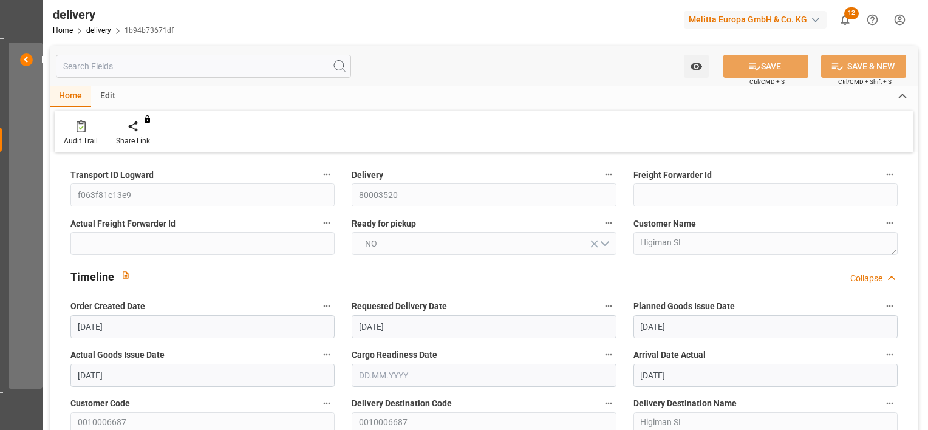
click at [860, 214] on div "Customer Name Higiman SL" at bounding box center [765, 235] width 281 height 49
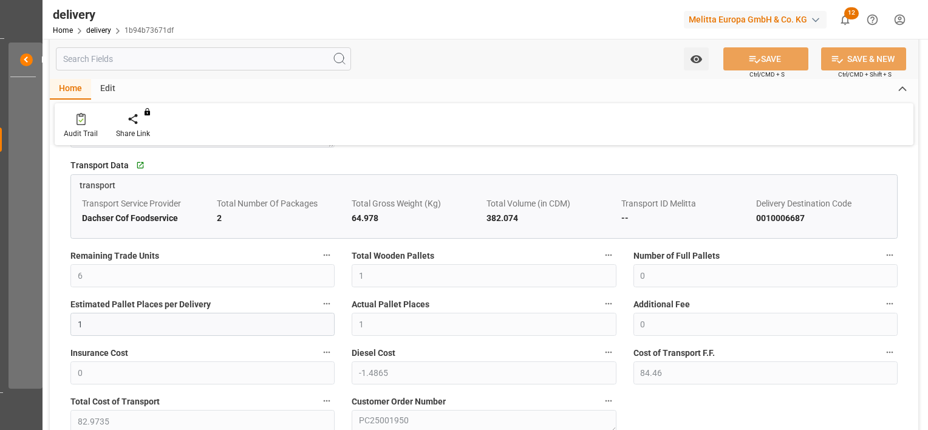
scroll to position [920, 0]
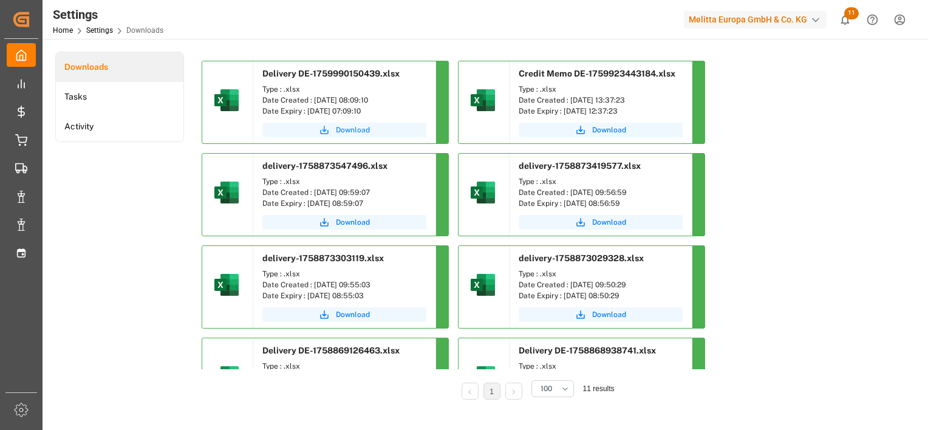
click at [352, 131] on span "Download" at bounding box center [353, 129] width 34 height 11
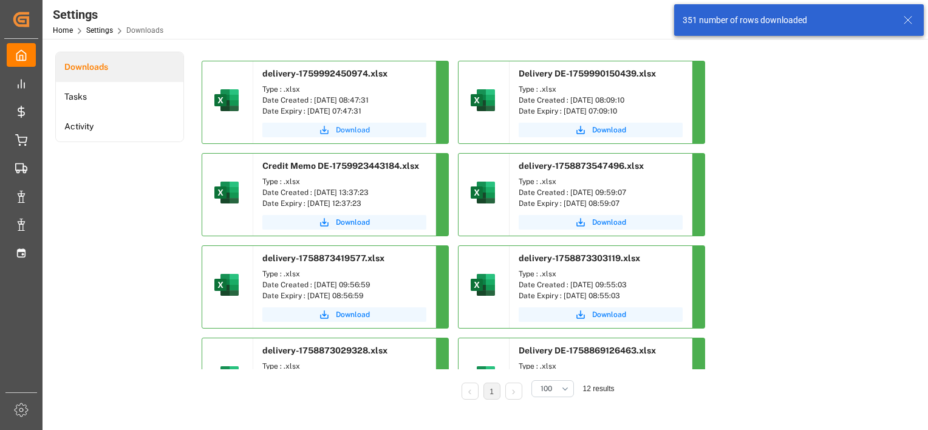
click at [349, 131] on span "Download" at bounding box center [353, 129] width 34 height 11
